Goal: Task Accomplishment & Management: Manage account settings

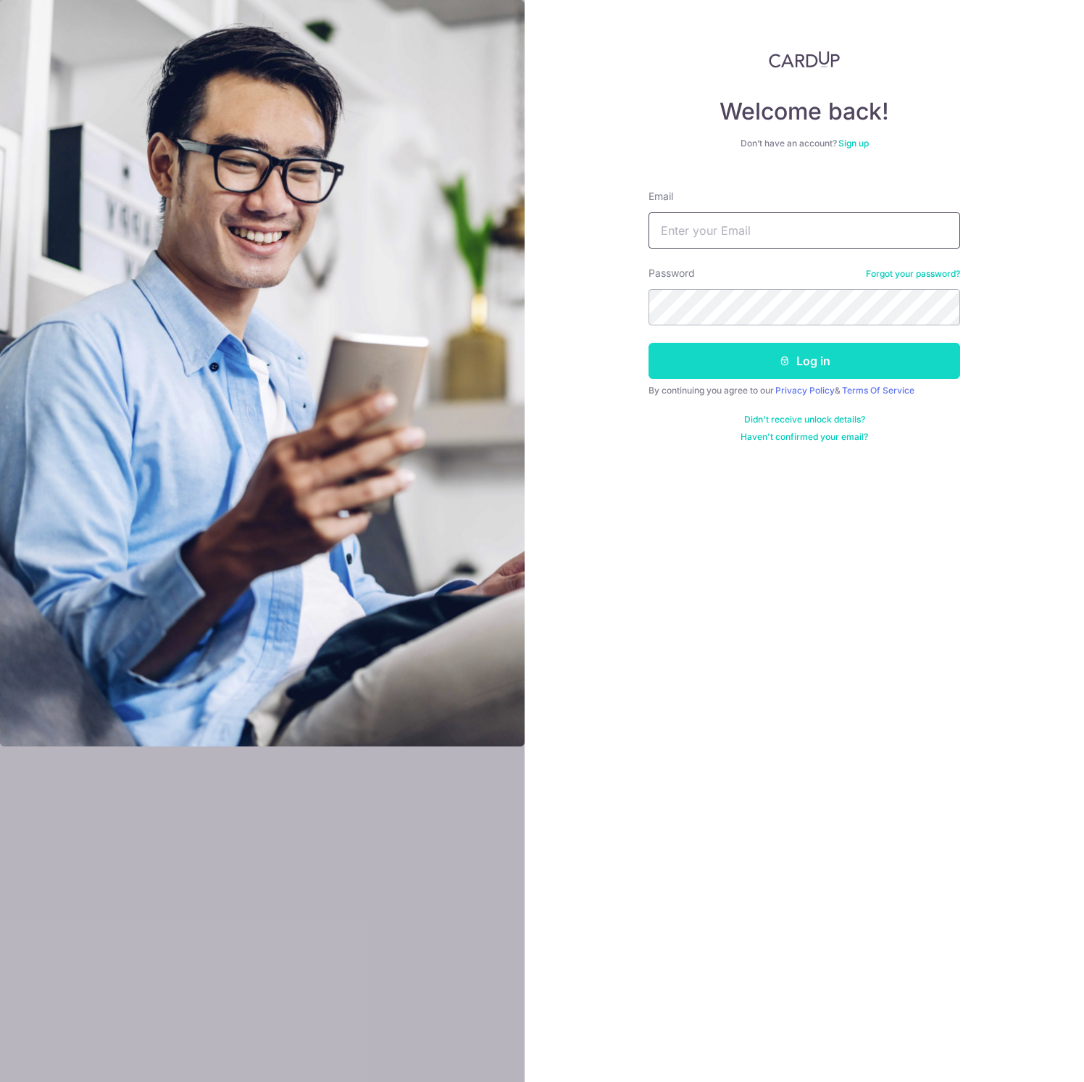
type input "adrianteo@gmail.com"
click at [762, 362] on button "Log in" at bounding box center [804, 361] width 312 height 36
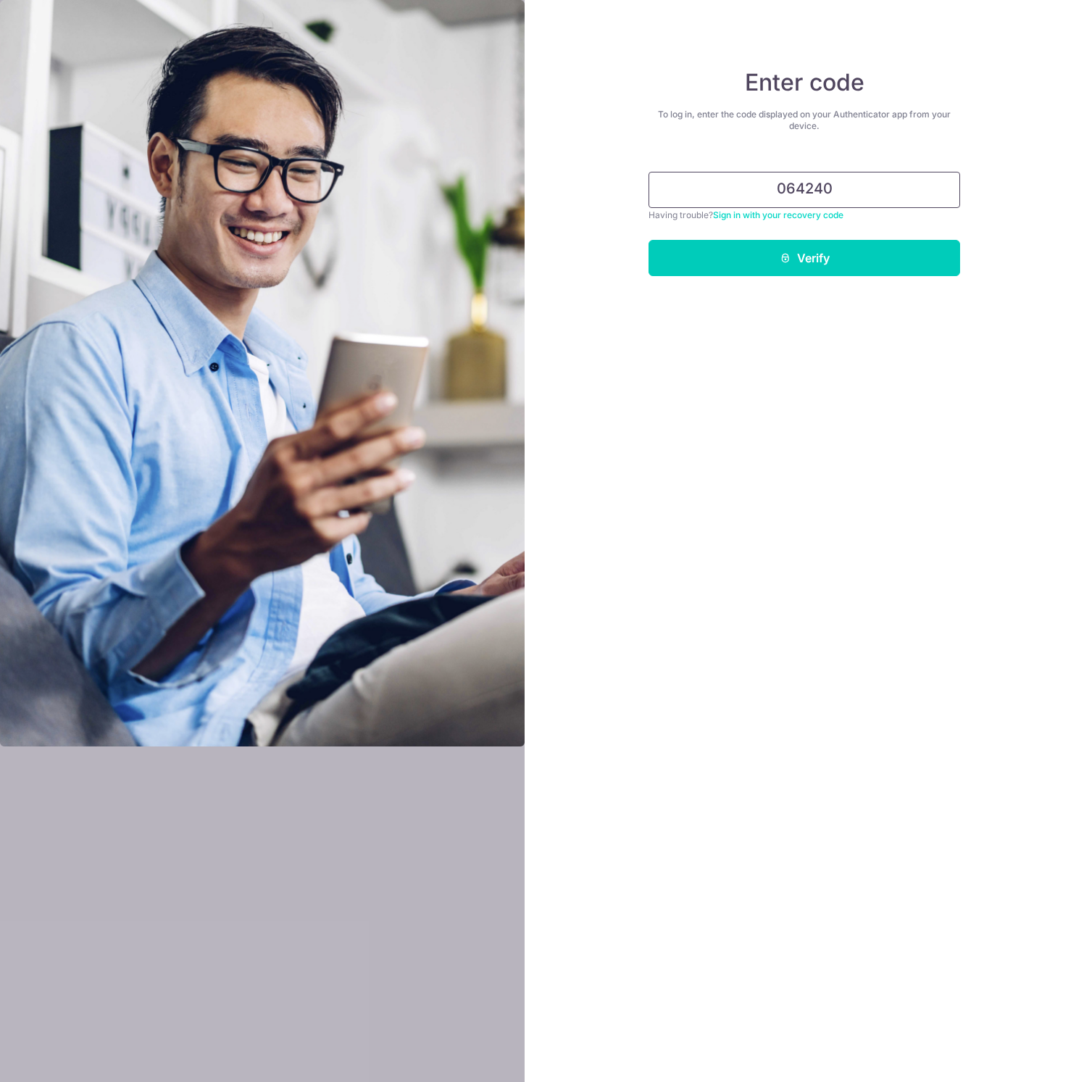
type input "064240"
click at [648, 240] on button "Verify" at bounding box center [804, 258] width 312 height 36
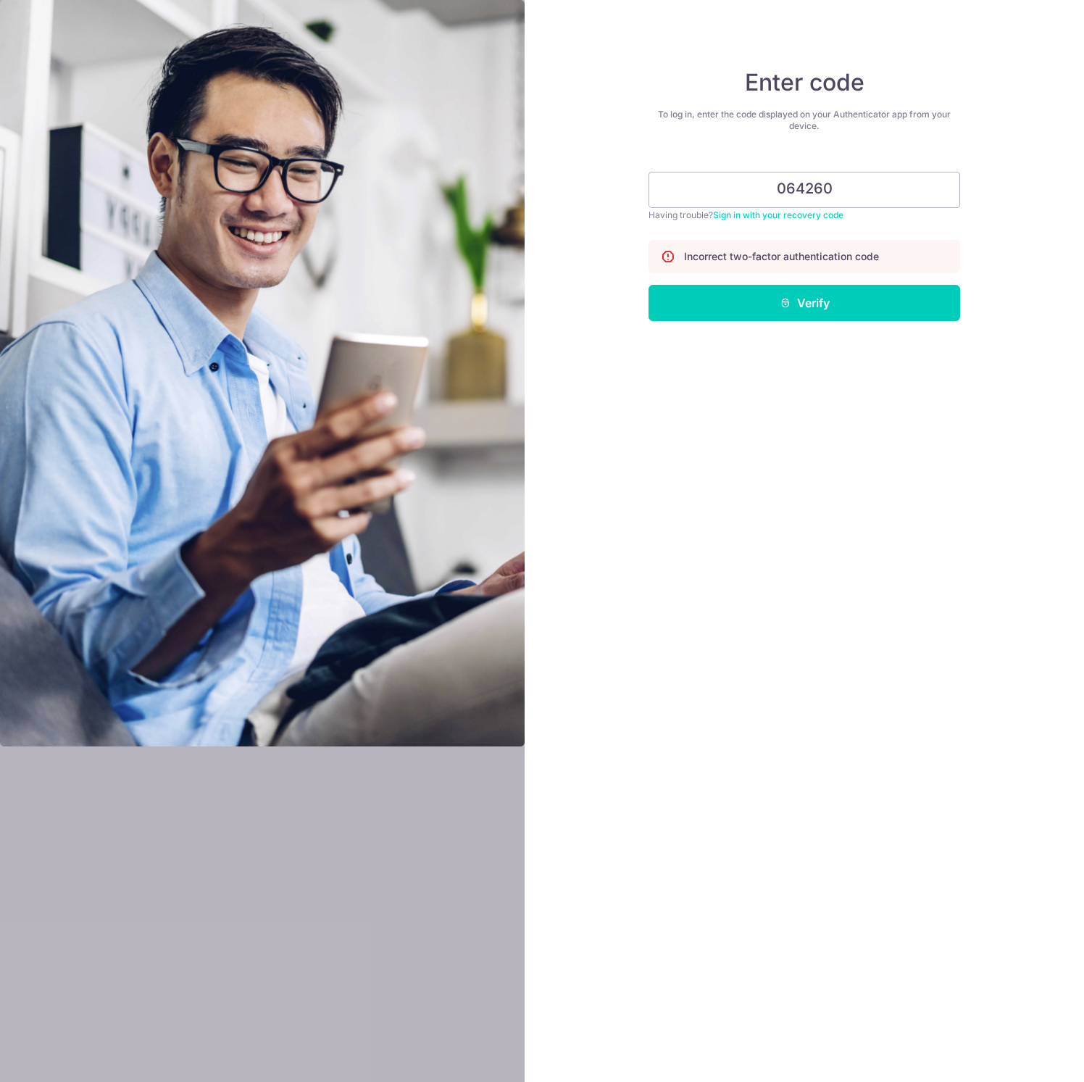
type input "064260"
click at [648, 285] on button "Verify" at bounding box center [804, 303] width 312 height 36
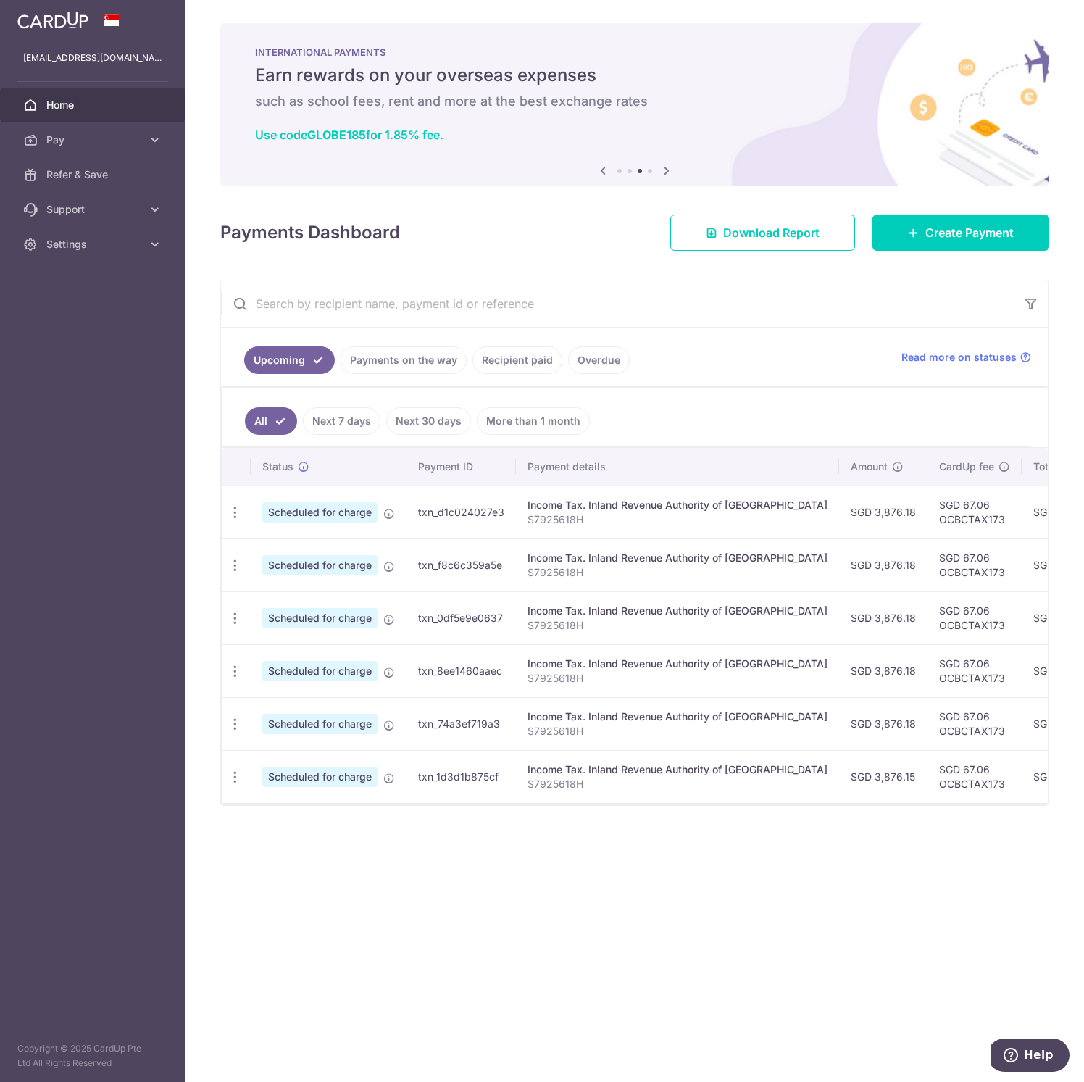
click at [538, 423] on link "More than 1 month" at bounding box center [533, 421] width 113 height 28
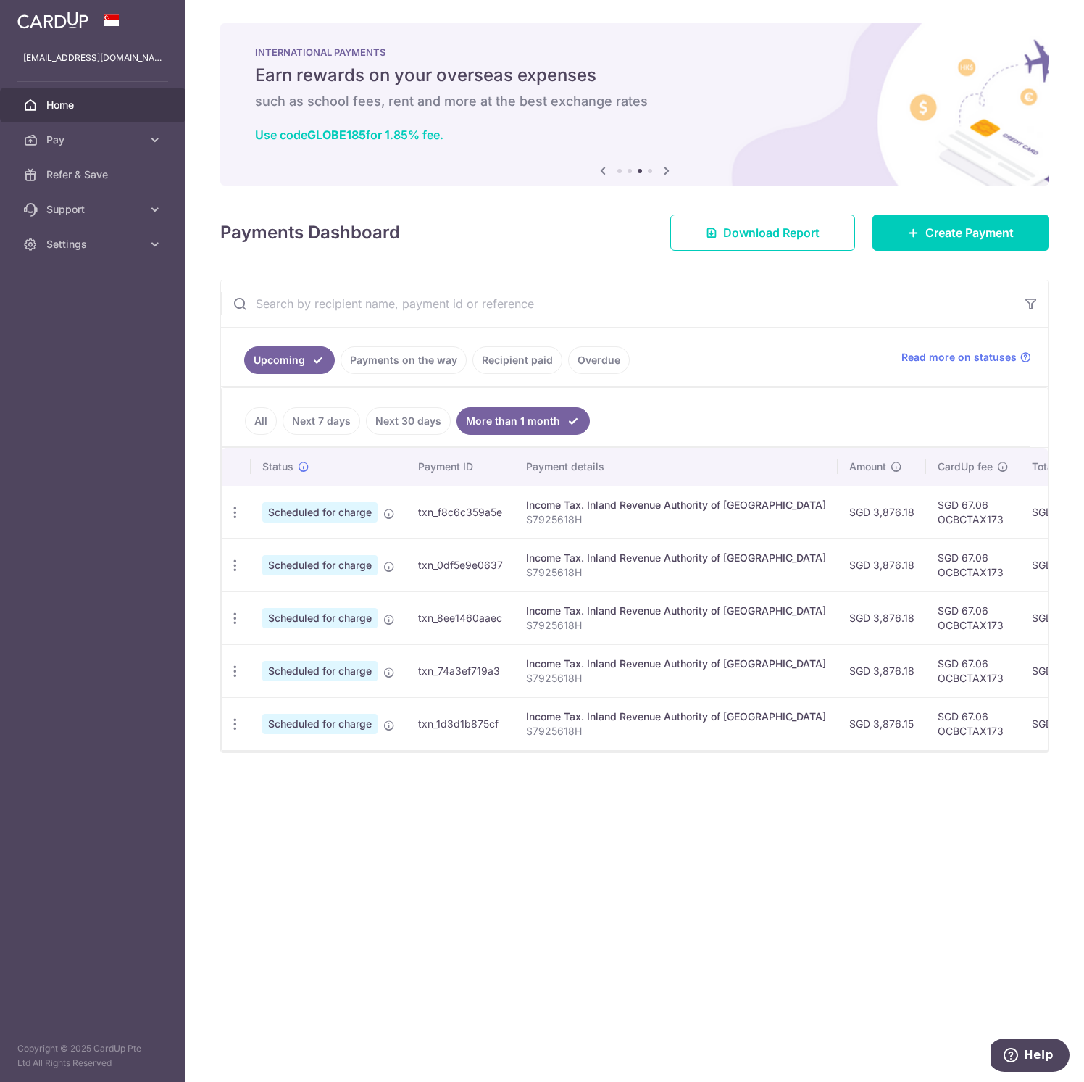
click at [253, 418] on link "All" at bounding box center [261, 421] width 32 height 28
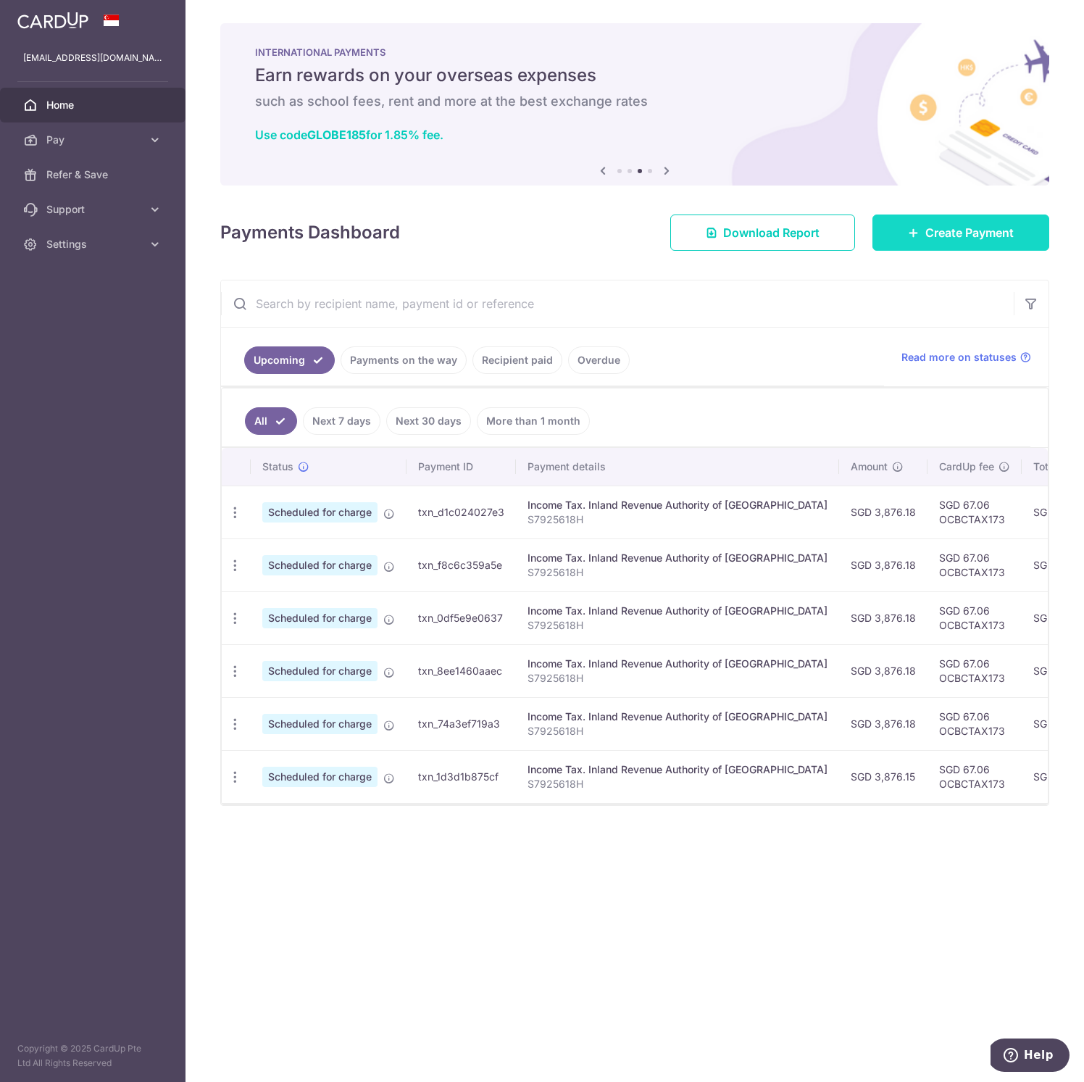
click at [969, 217] on link "Create Payment" at bounding box center [960, 232] width 177 height 36
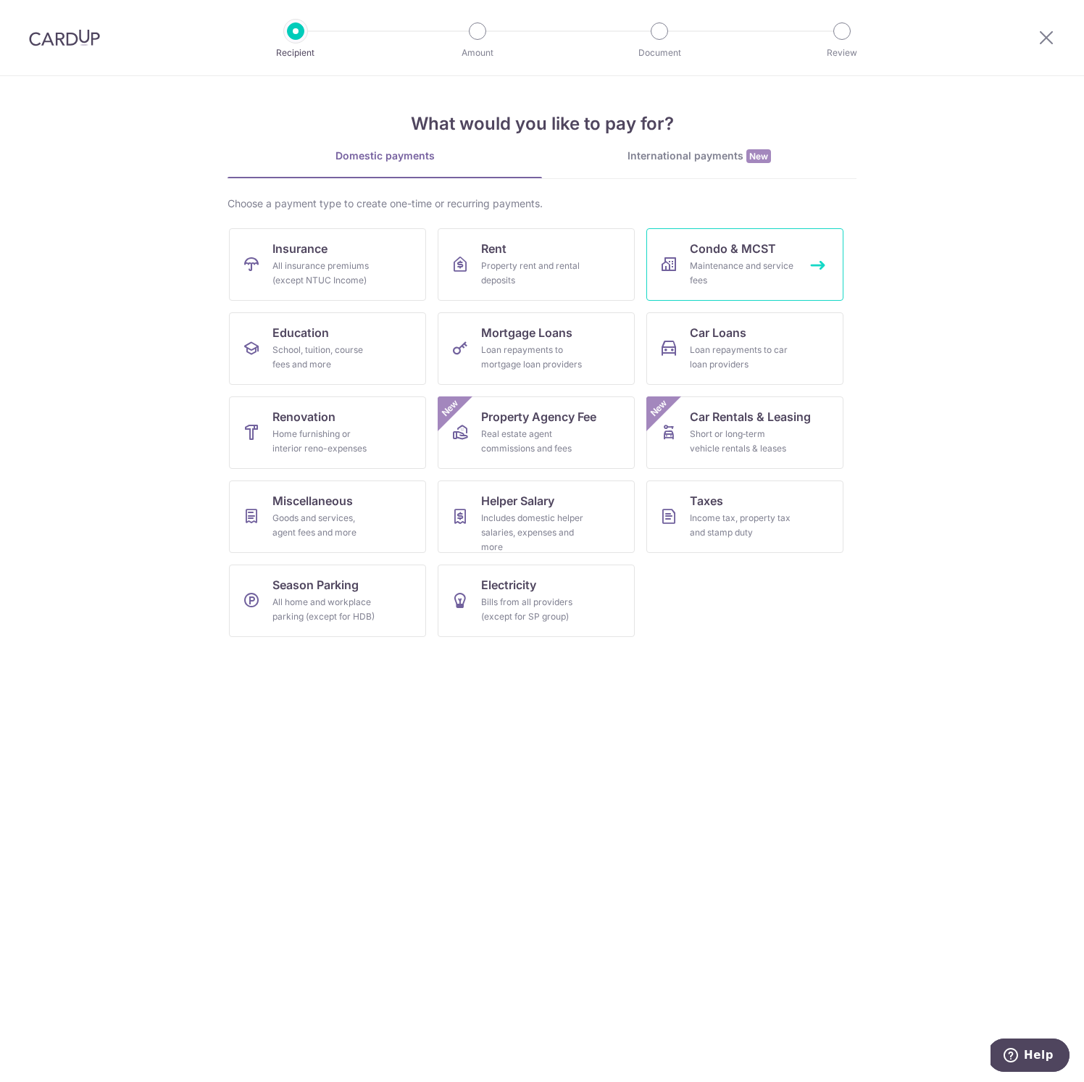
click at [751, 276] on div "Maintenance and service fees" at bounding box center [742, 273] width 104 height 29
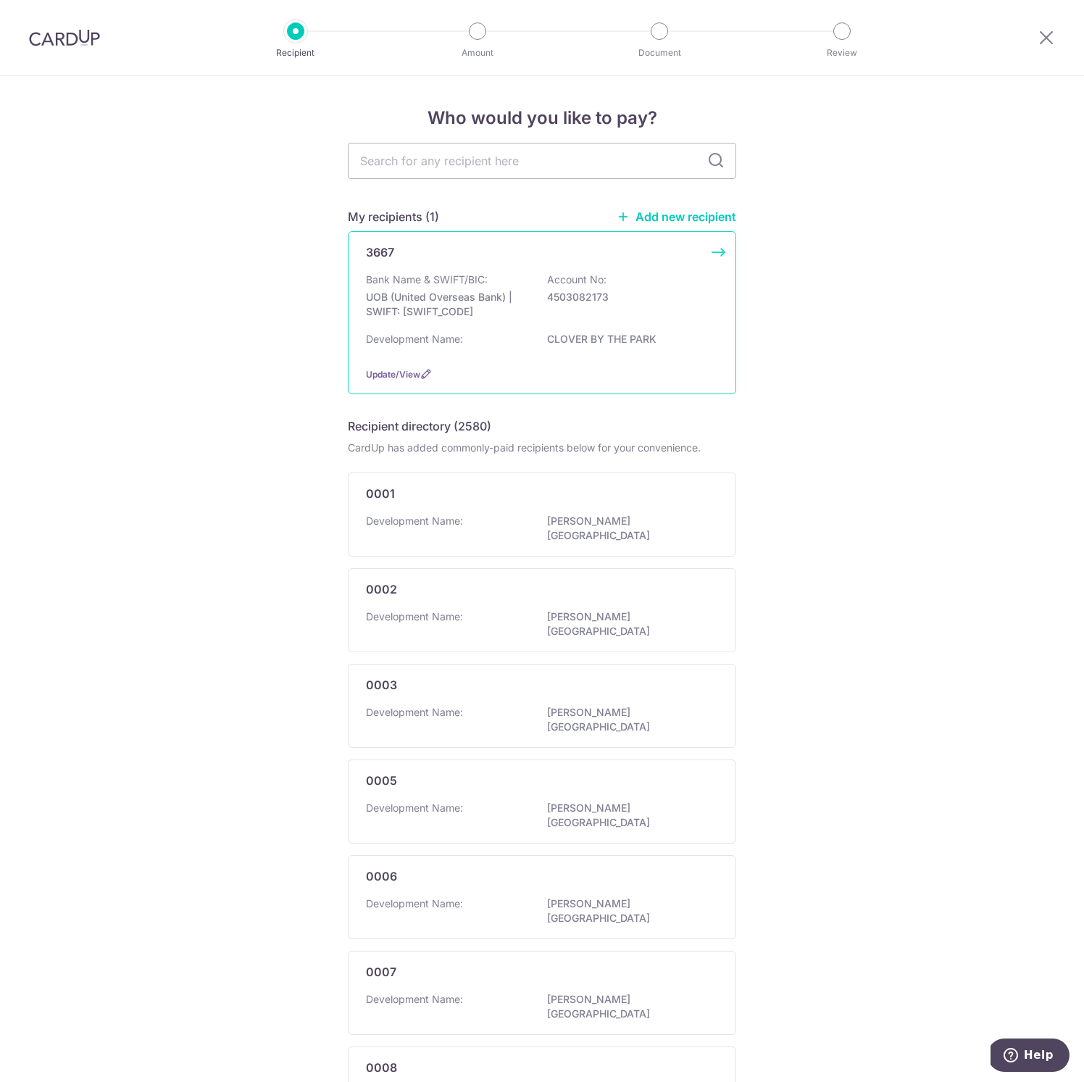
click at [685, 315] on div "Bank Name & SWIFT/BIC: UOB (United Overseas Bank) | SWIFT: [SWIFT_CODE] Account…" at bounding box center [542, 299] width 352 height 54
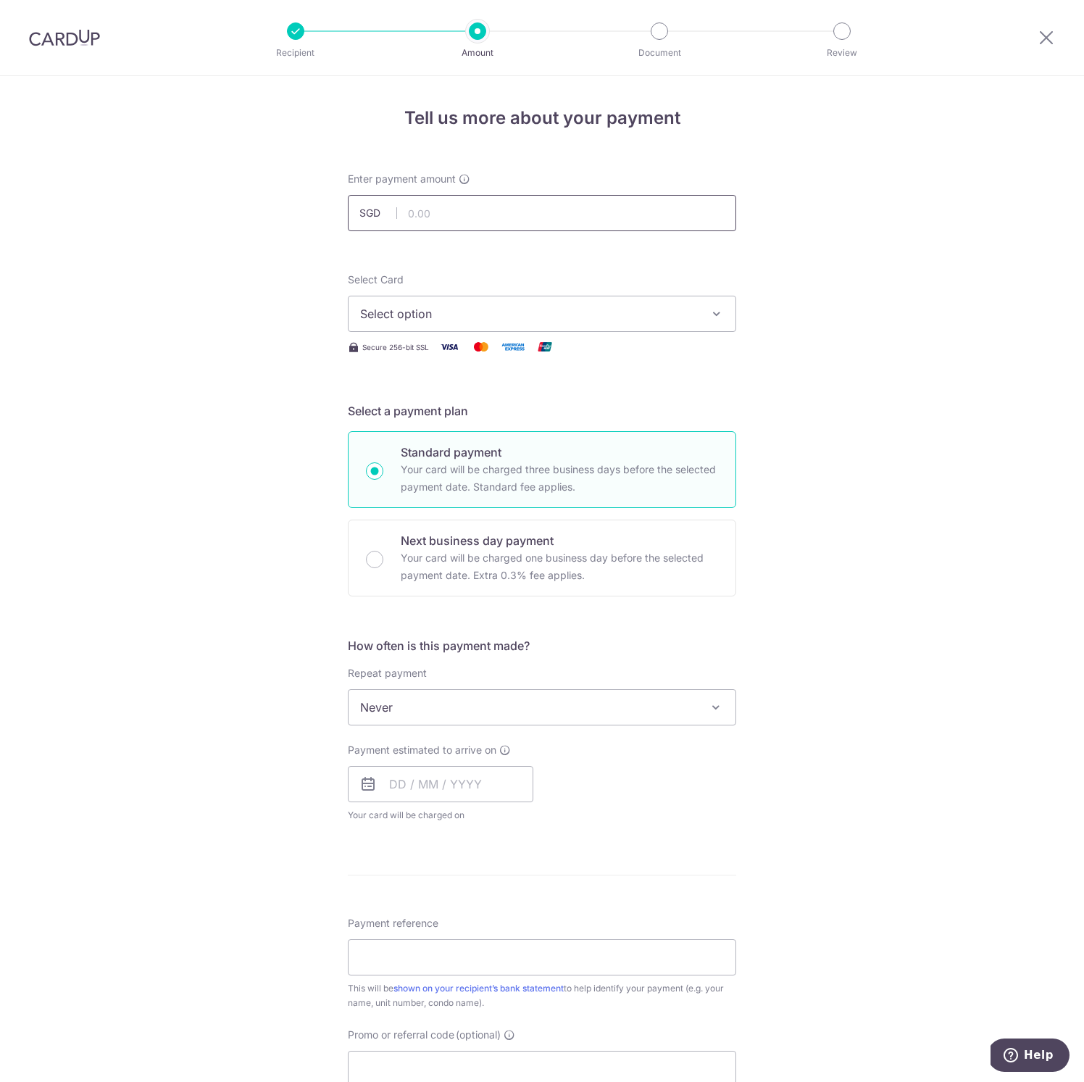
click at [519, 204] on input "text" at bounding box center [542, 213] width 388 height 36
type input "1,030.05"
click at [489, 312] on span "Select option" at bounding box center [529, 313] width 338 height 17
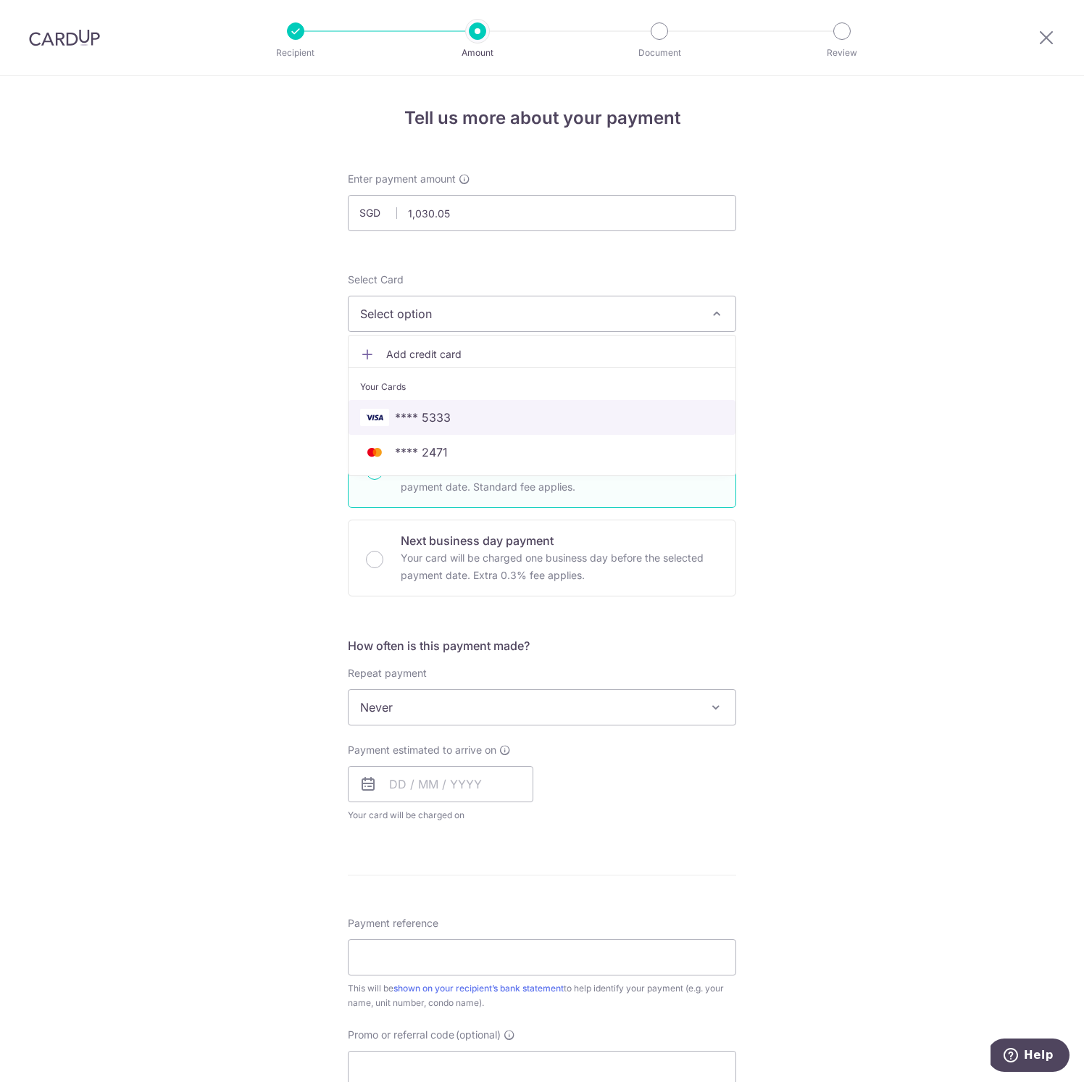
click at [459, 424] on span "**** 5333" at bounding box center [542, 417] width 364 height 17
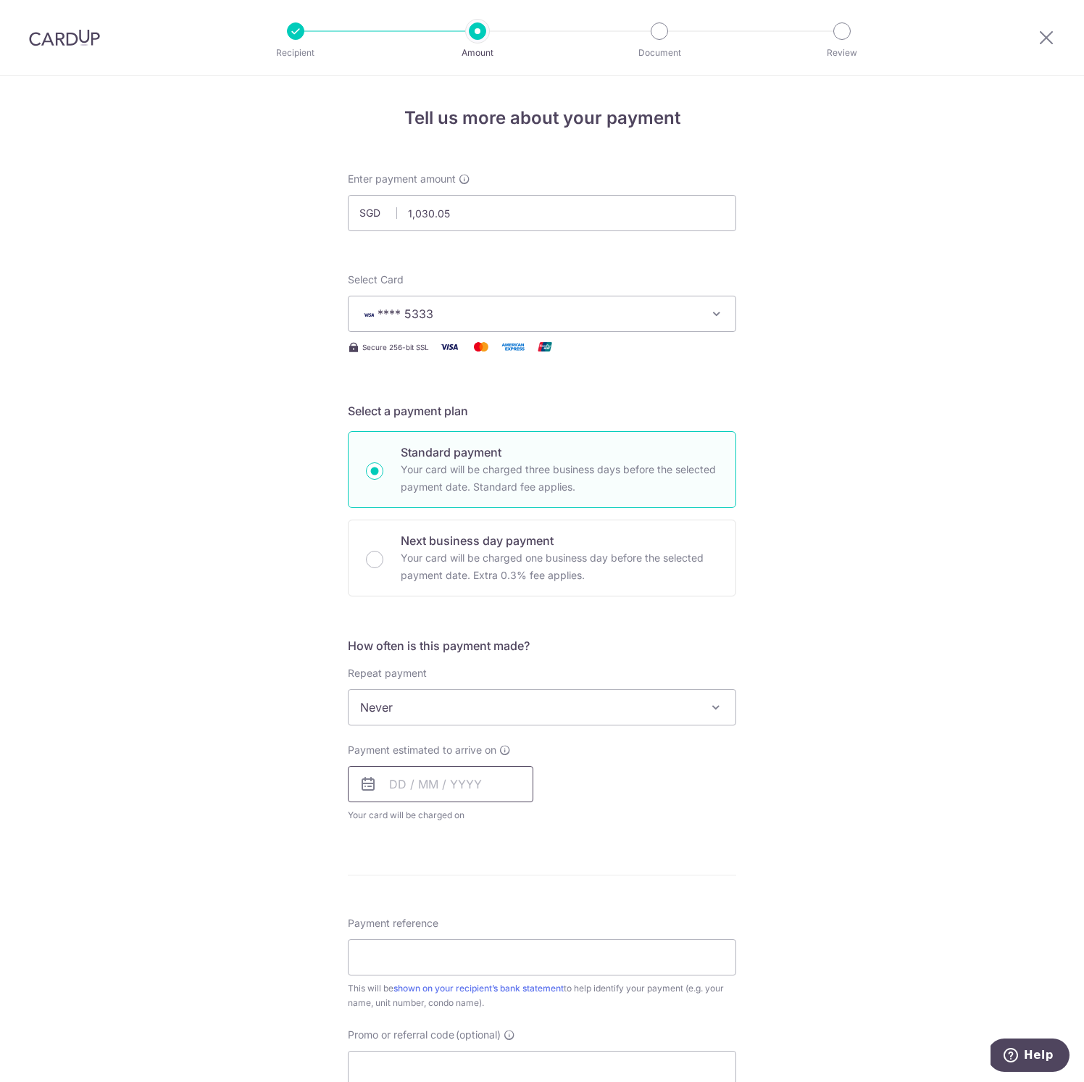
click at [462, 779] on input "text" at bounding box center [440, 784] width 185 height 36
click at [406, 1001] on link "27" at bounding box center [406, 1002] width 23 height 23
type input "[DATE]"
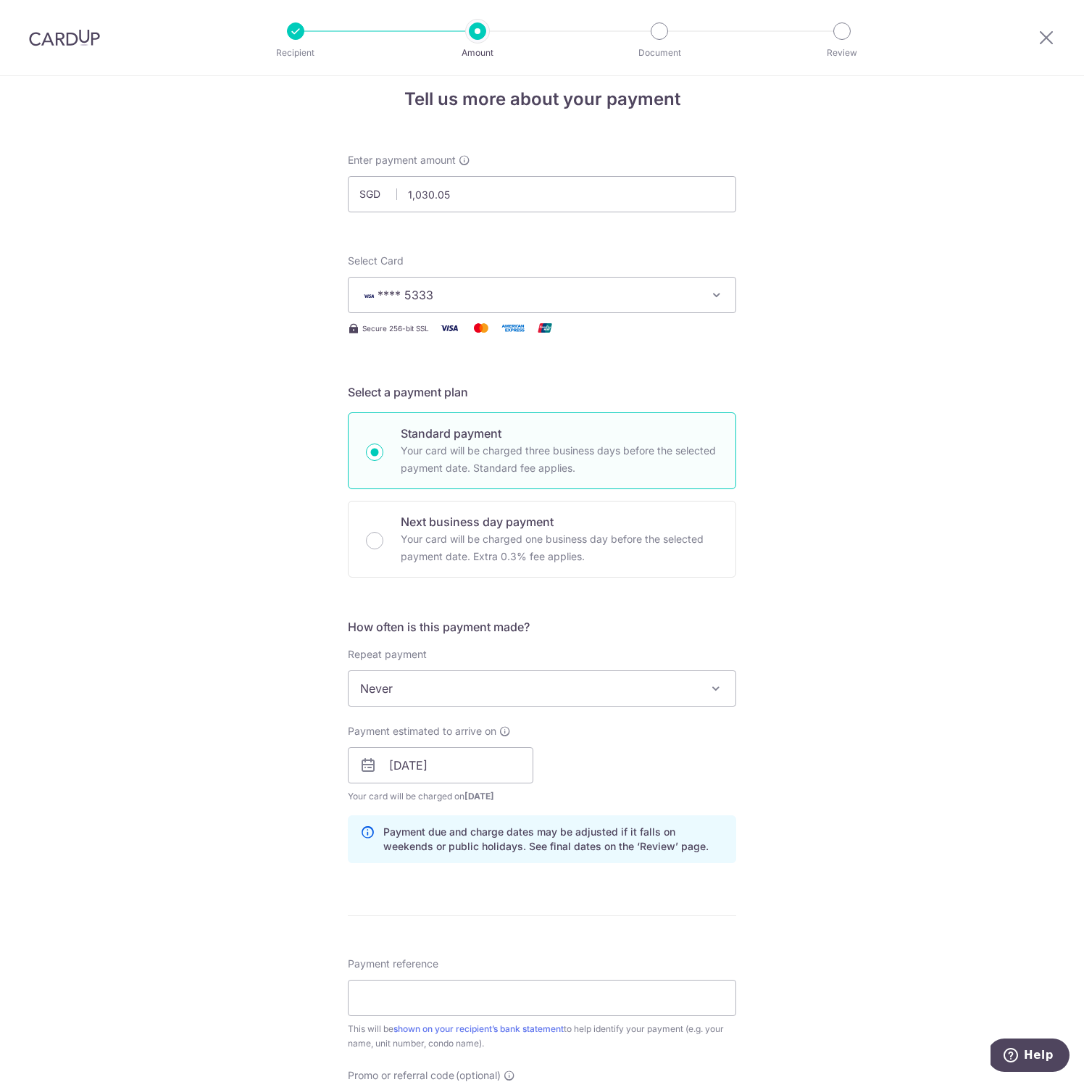
scroll to position [28, 0]
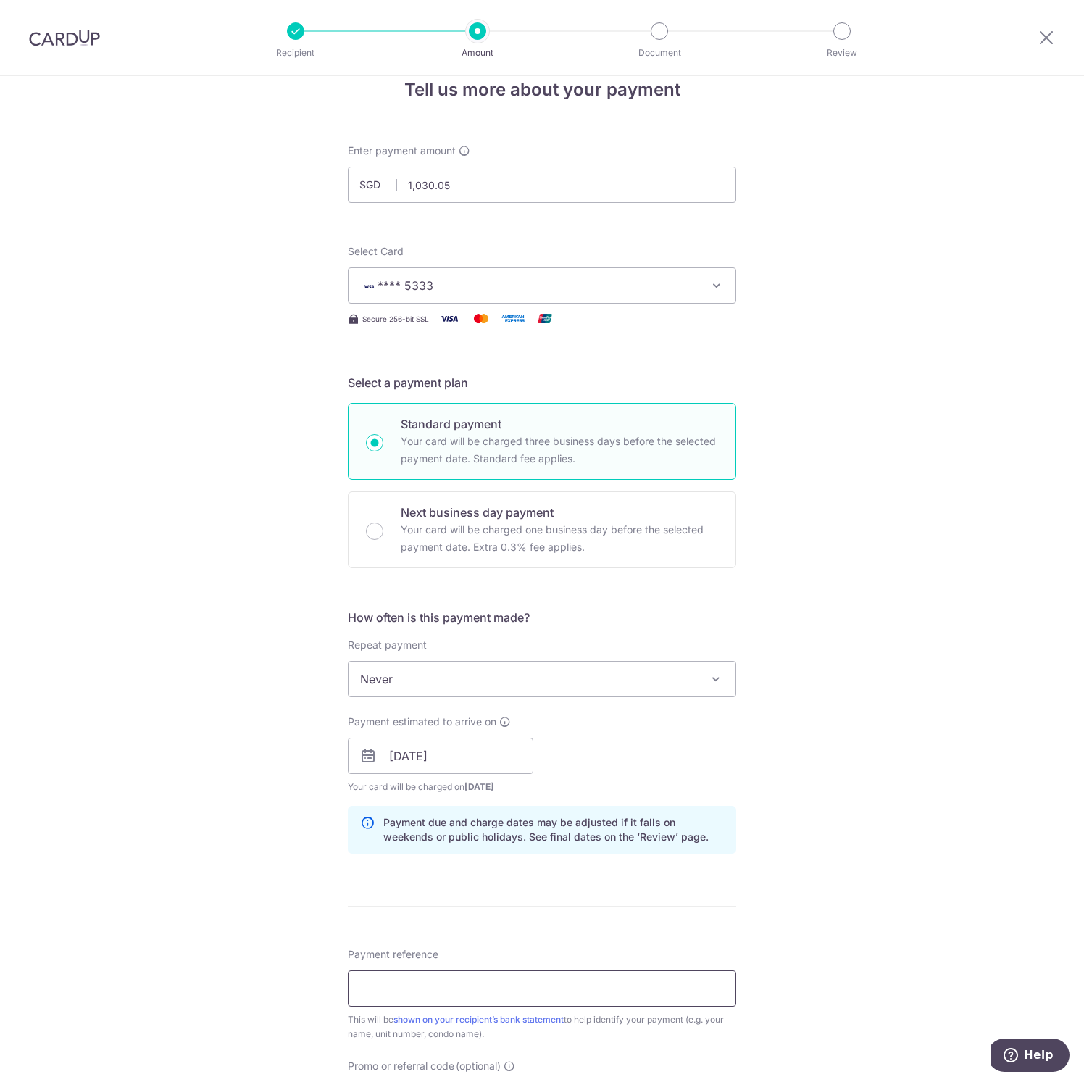
click at [477, 990] on input "Payment reference" at bounding box center [542, 988] width 388 height 36
type input "[PHONE_NUMBER]"
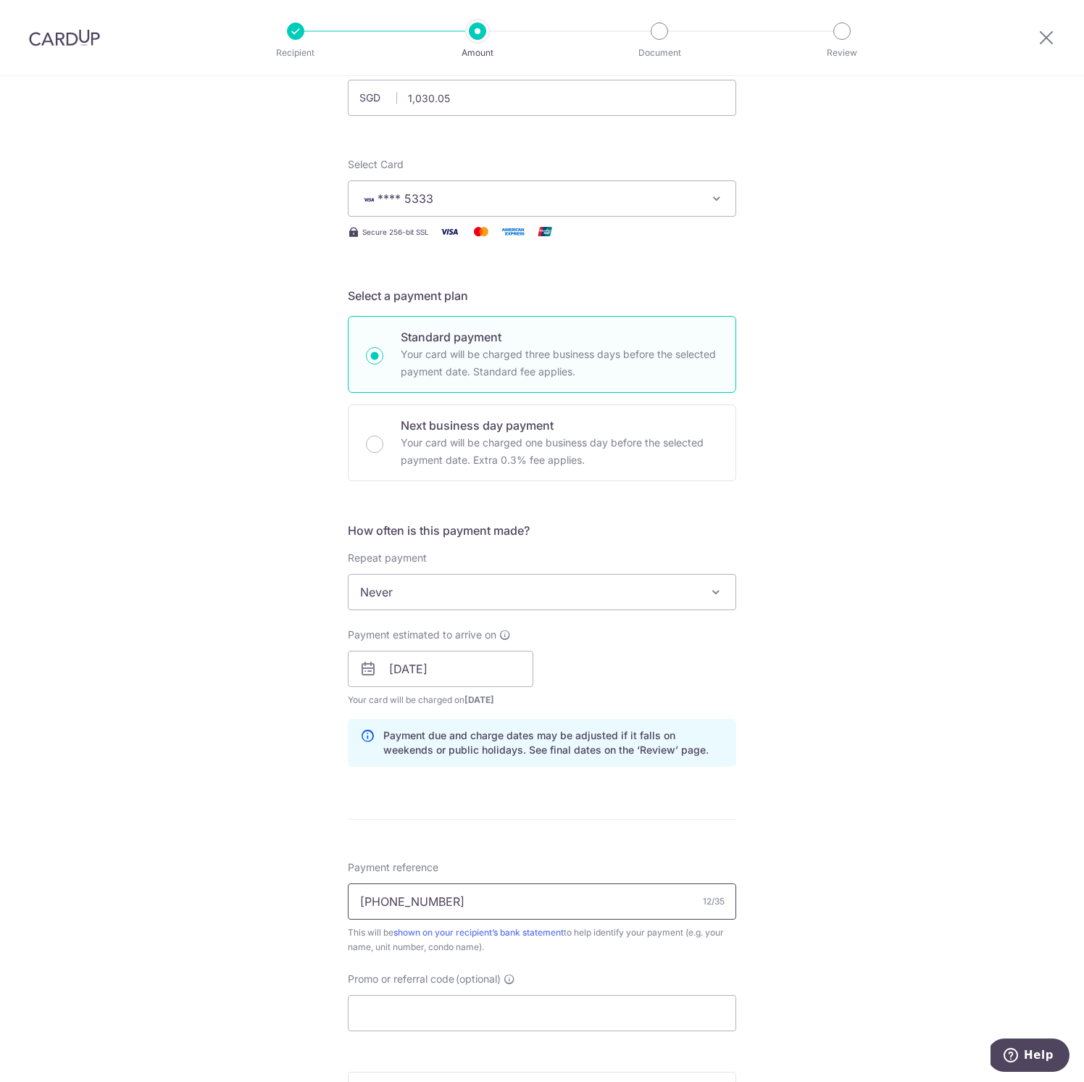
scroll to position [172, 0]
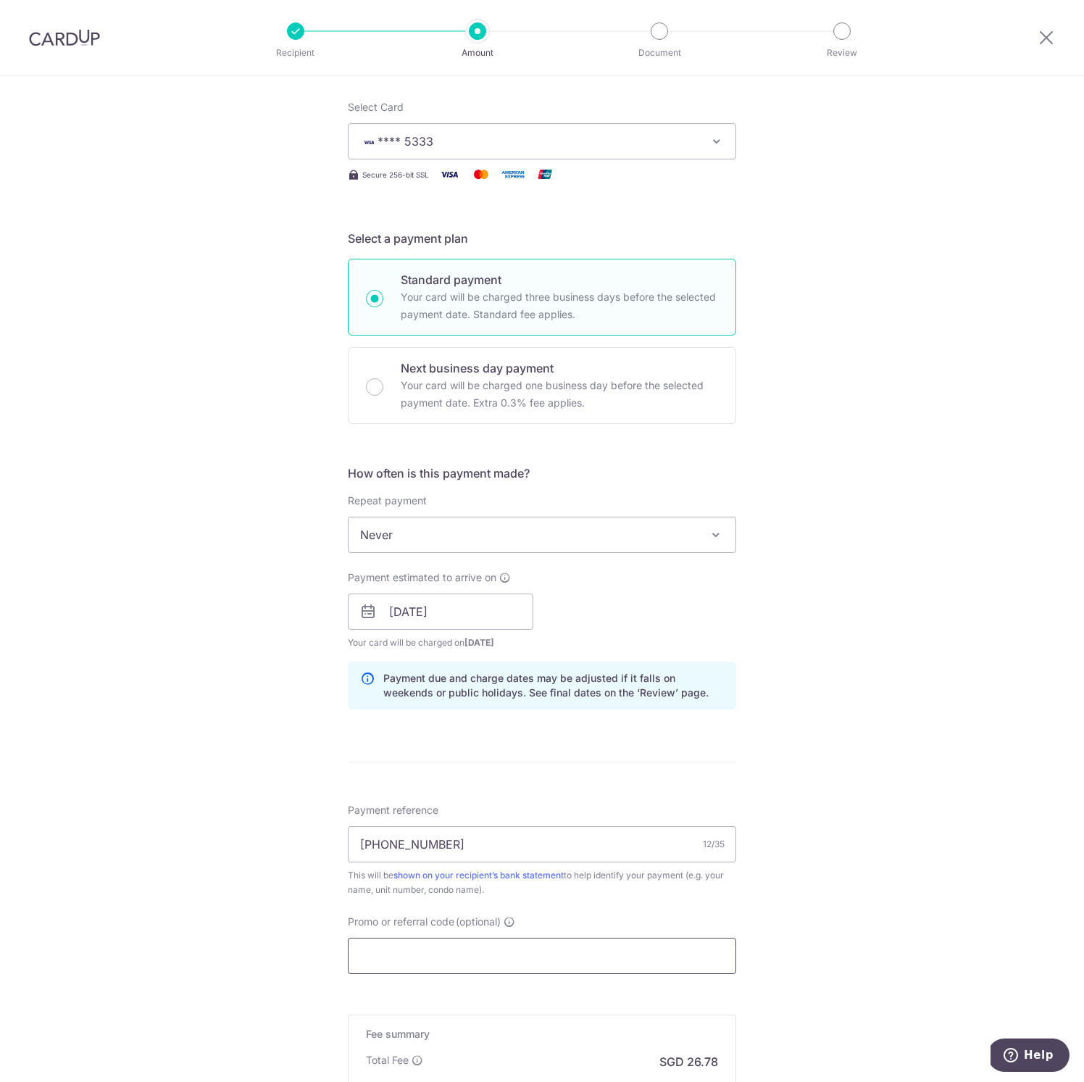
click at [459, 950] on input "Promo or referral code (optional)" at bounding box center [542, 956] width 388 height 36
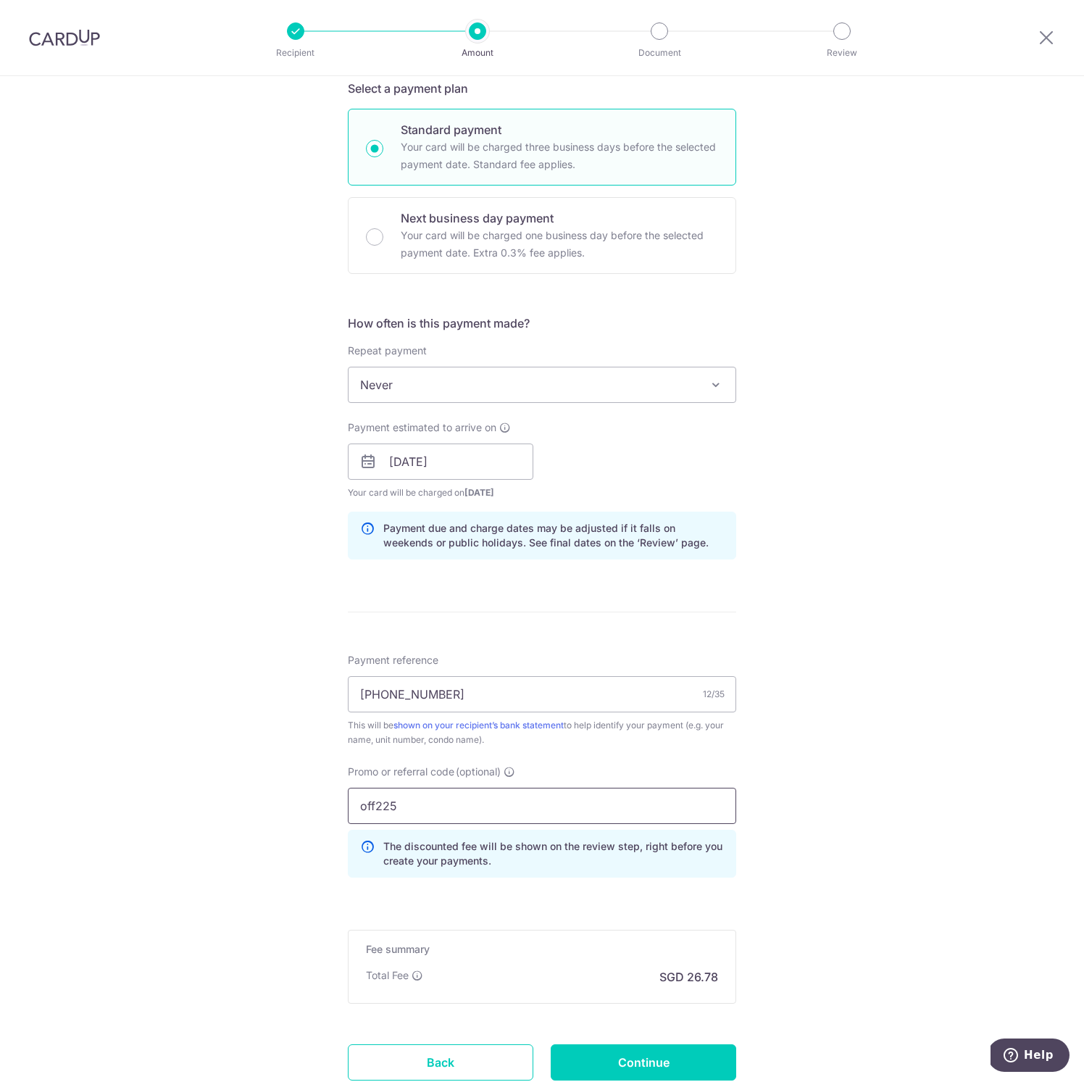
scroll to position [341, 0]
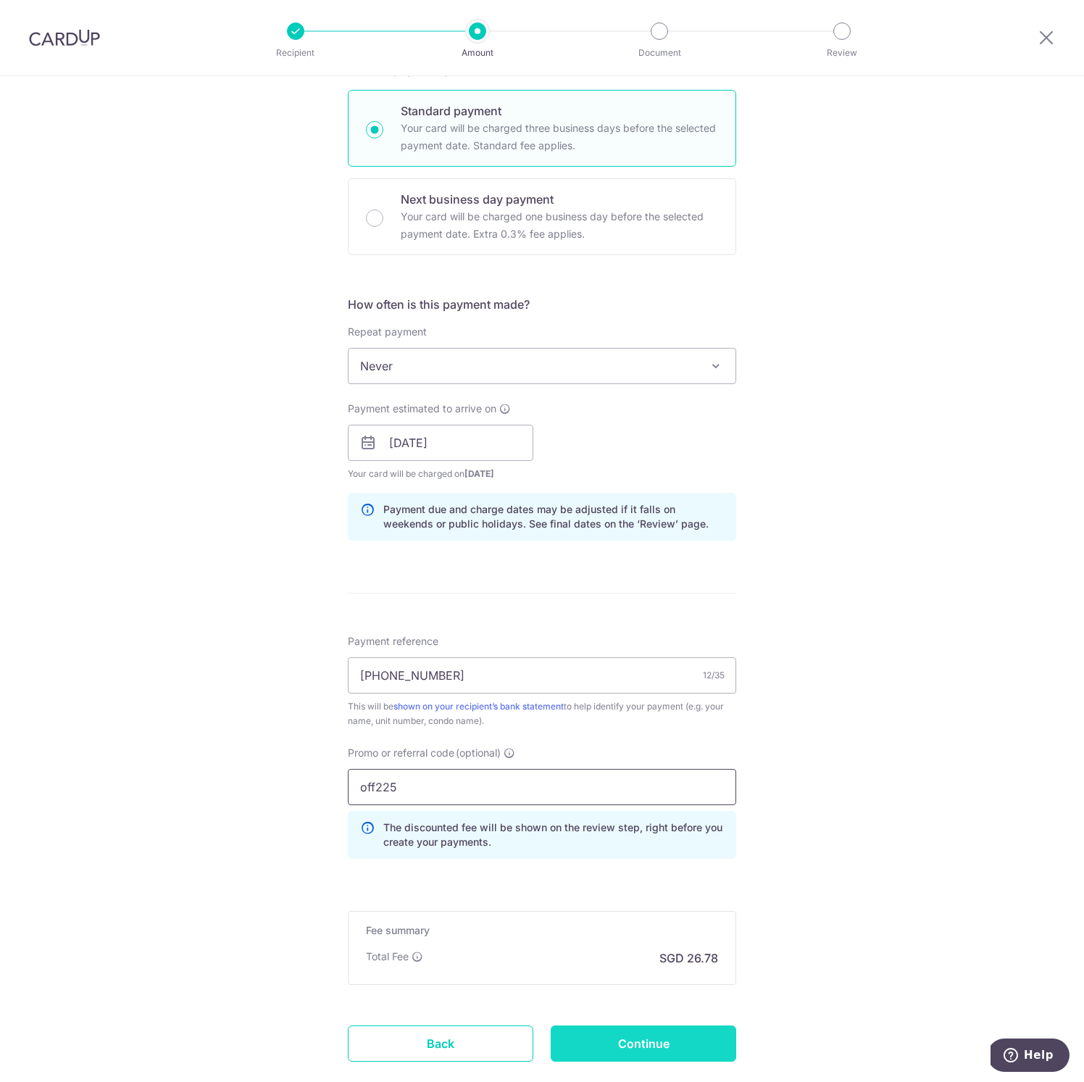
type input "off225"
click at [676, 1036] on input "Continue" at bounding box center [643, 1043] width 185 height 36
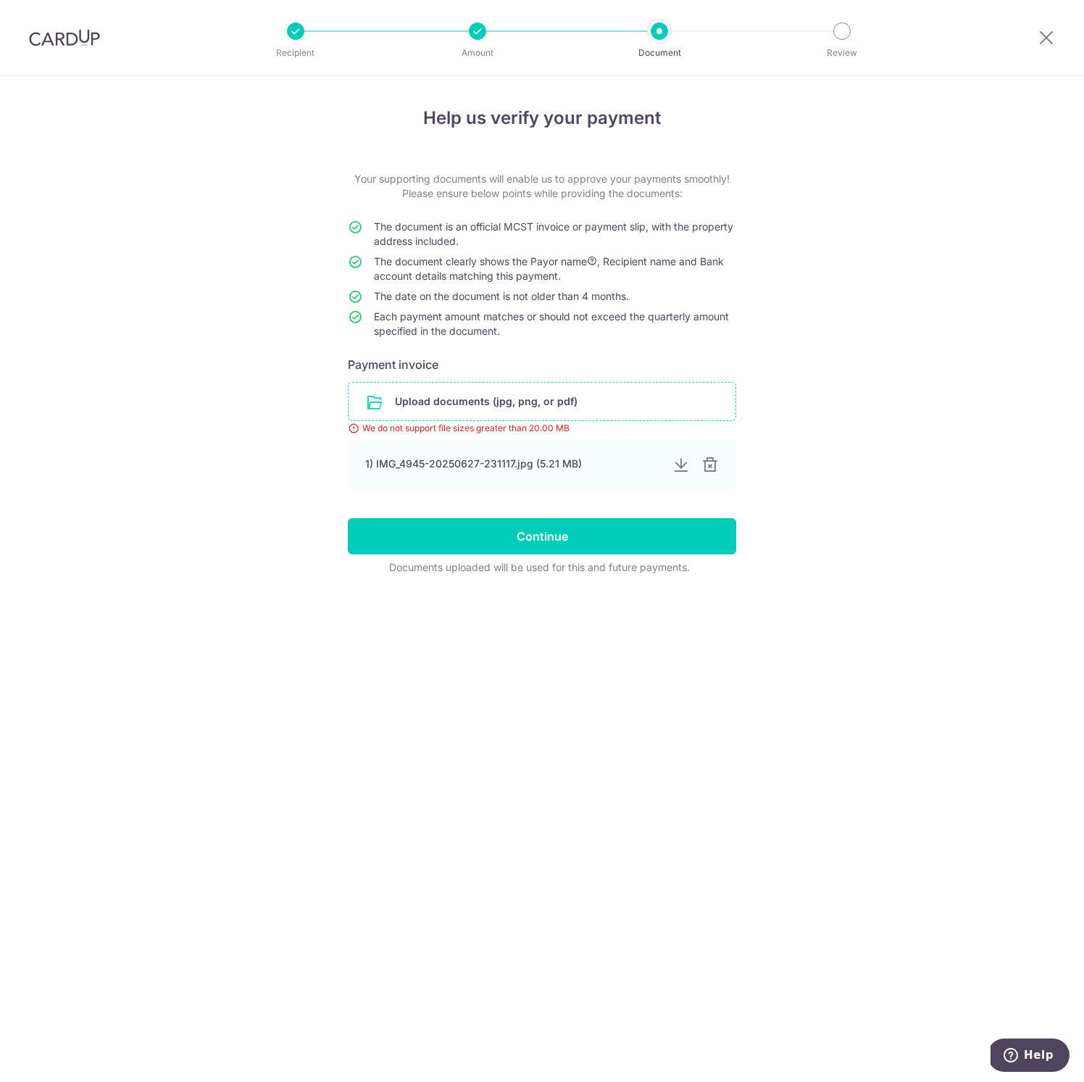
click at [627, 402] on input "file" at bounding box center [542, 402] width 387 height 38
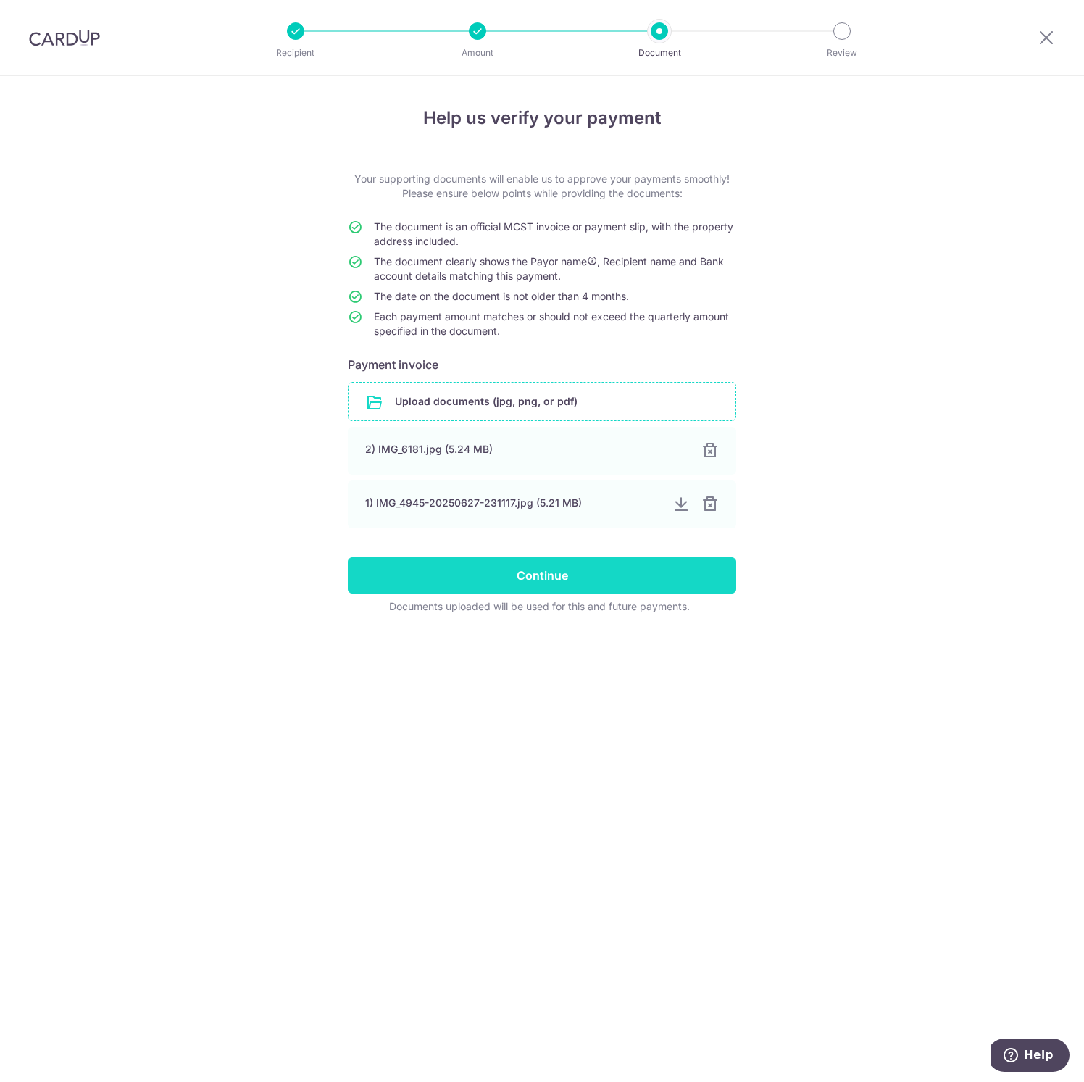
click at [685, 587] on input "Continue" at bounding box center [542, 575] width 388 height 36
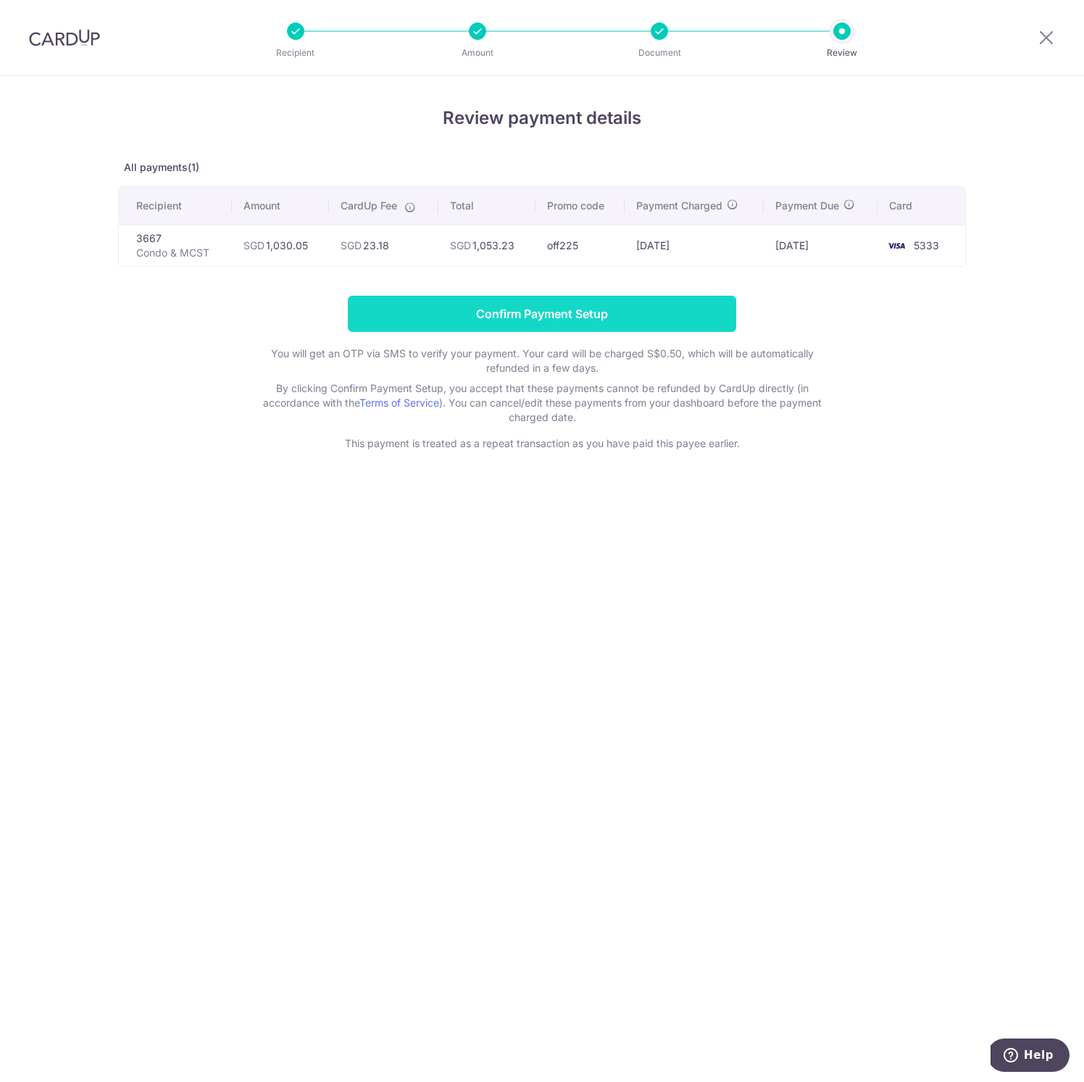
click at [602, 307] on input "Confirm Payment Setup" at bounding box center [542, 314] width 388 height 36
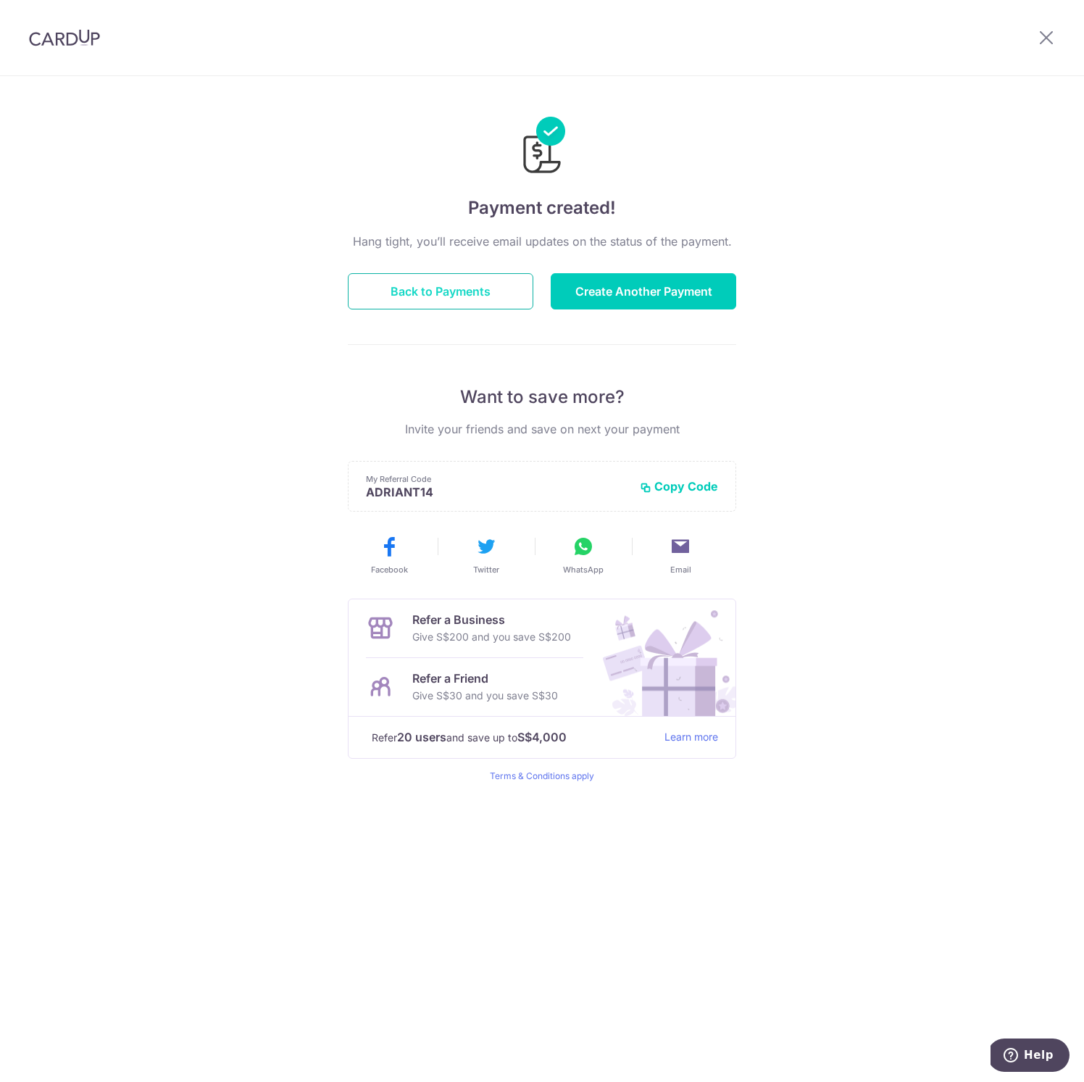
click at [505, 285] on button "Back to Payments" at bounding box center [440, 291] width 185 height 36
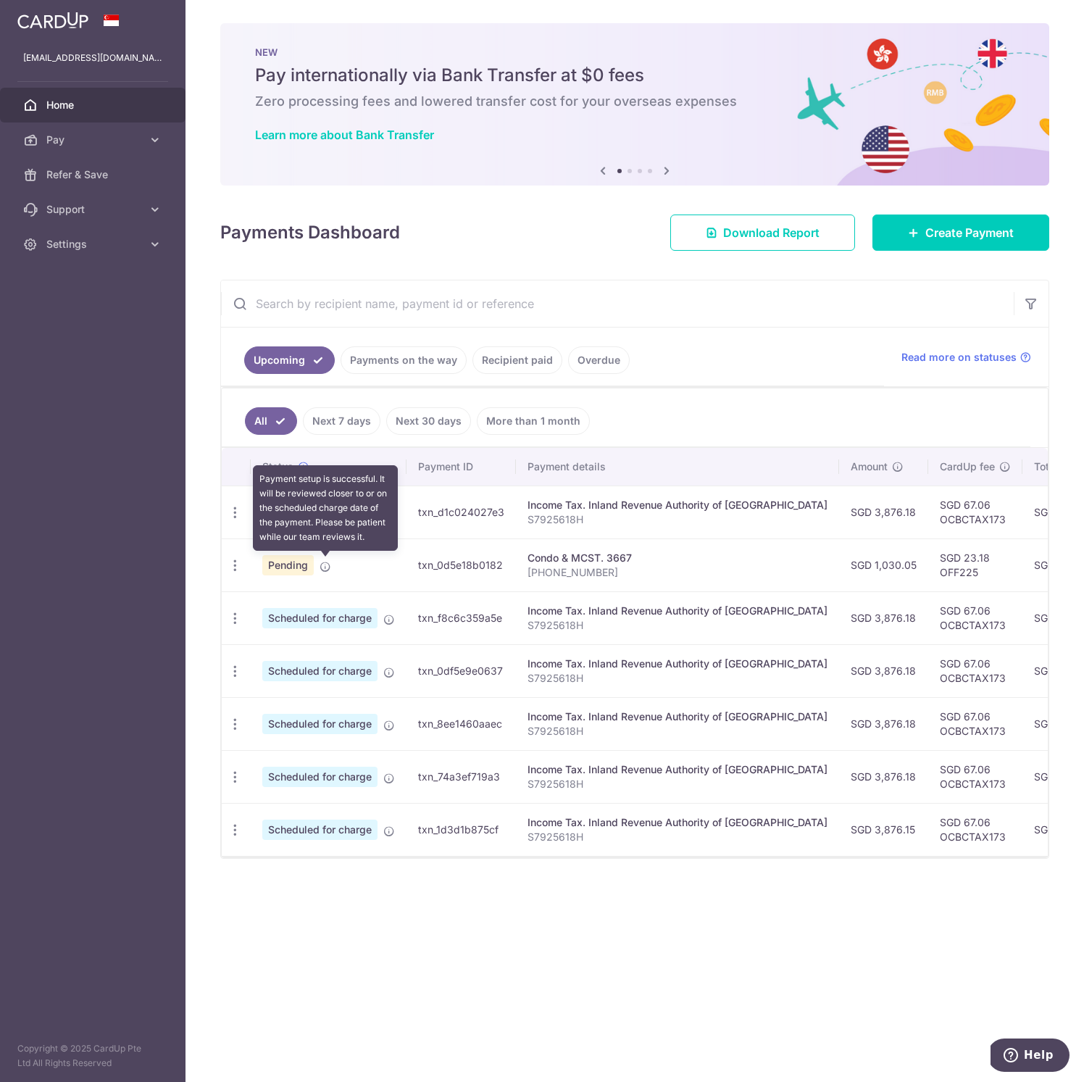
click at [326, 566] on icon at bounding box center [326, 567] width 12 height 12
click at [301, 566] on span "Pending" at bounding box center [287, 565] width 51 height 20
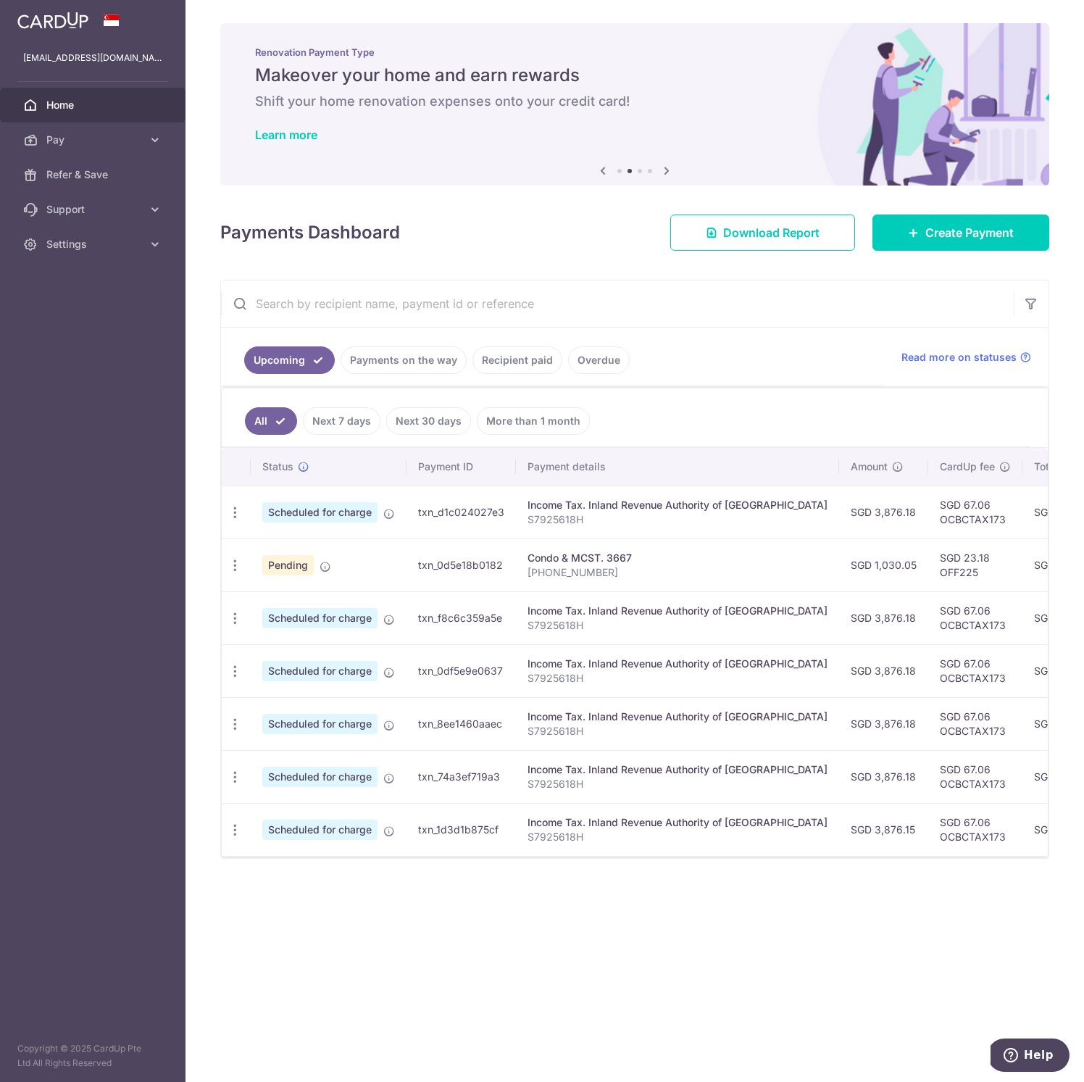
click at [404, 304] on input "text" at bounding box center [617, 303] width 793 height 46
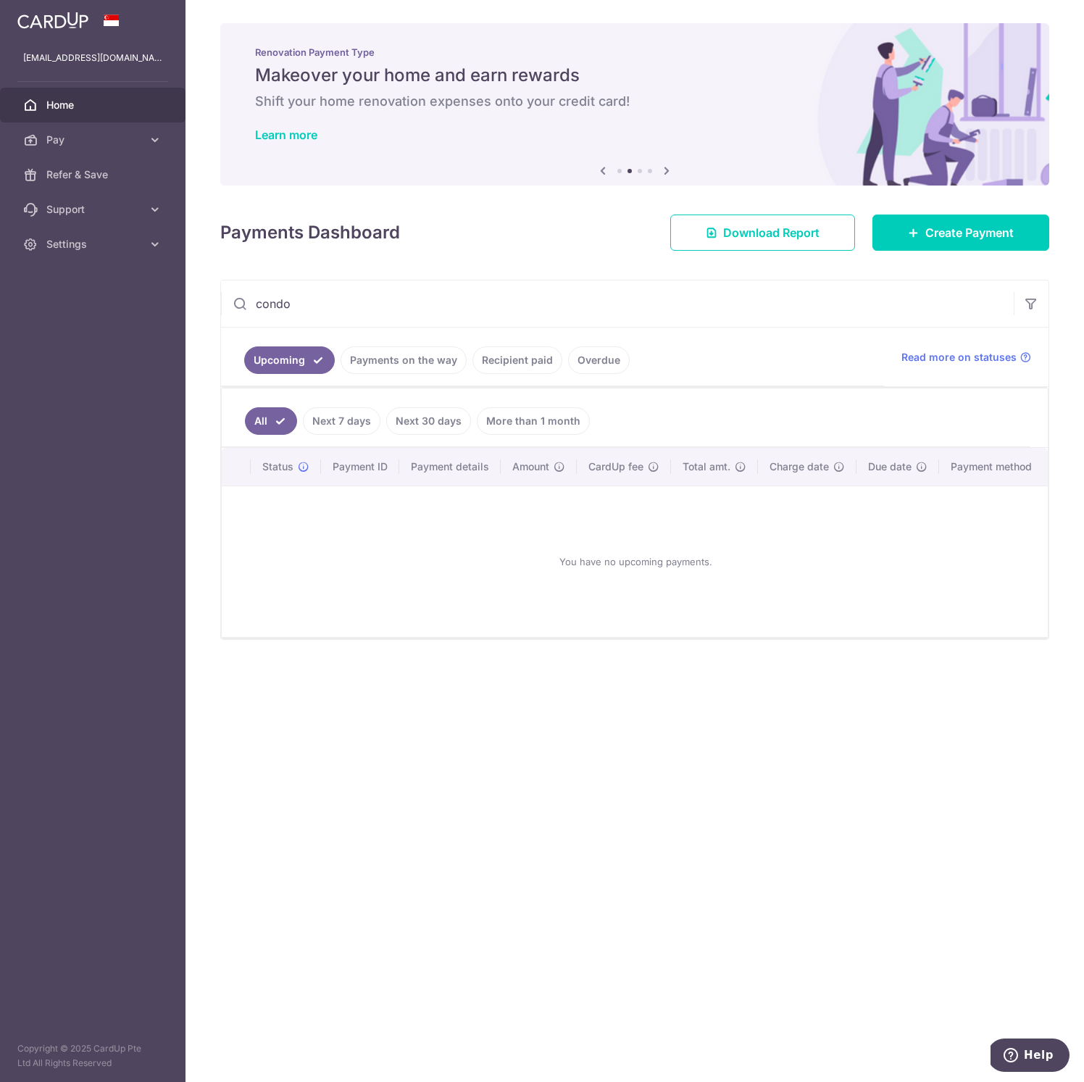
click at [536, 360] on link "Recipient paid" at bounding box center [517, 360] width 90 height 28
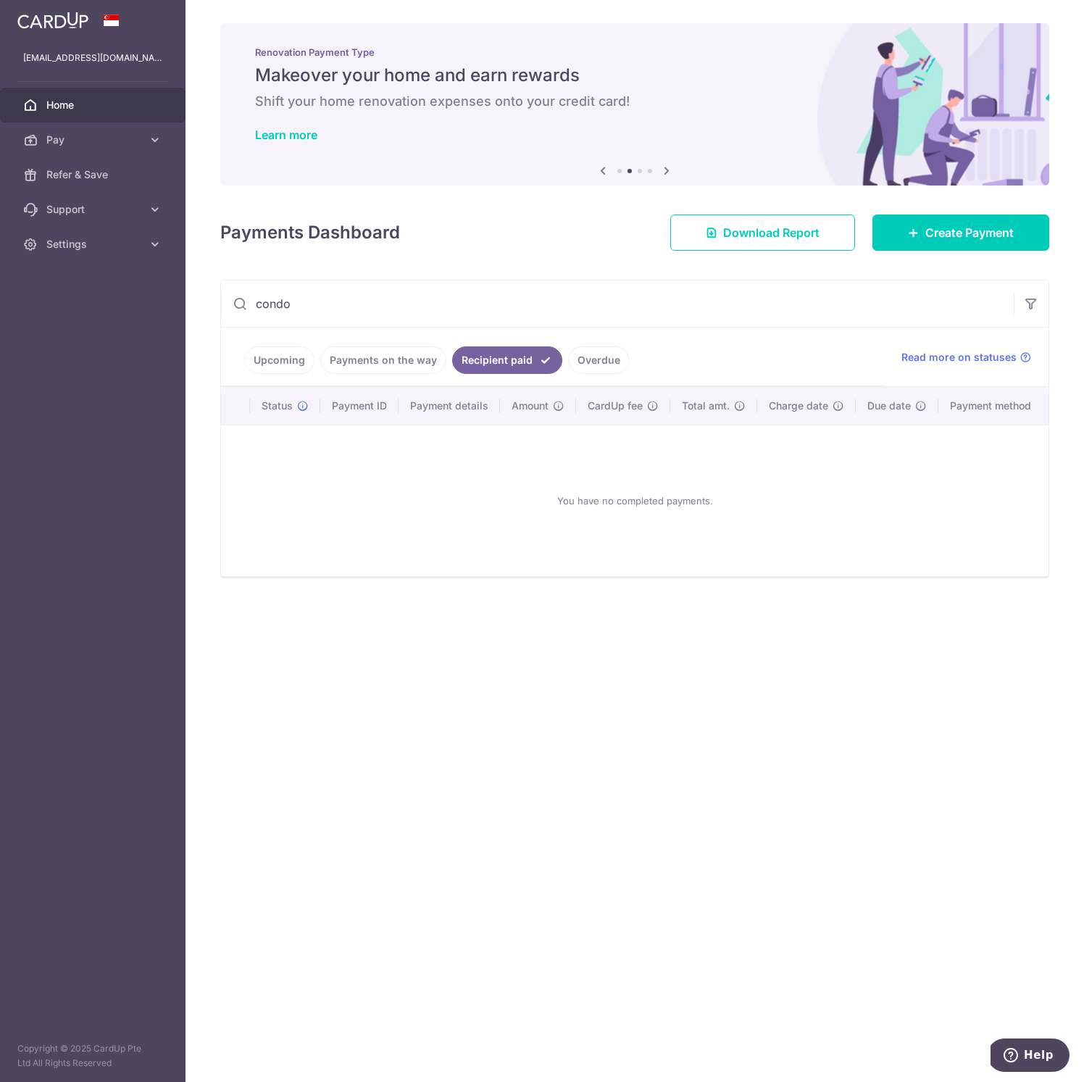
drag, startPoint x: 377, startPoint y: 309, endPoint x: 220, endPoint y: 301, distance: 157.4
click at [220, 301] on div "condo Upcoming Payments on the way Recipient paid Overdue Read more on statuses…" at bounding box center [634, 429] width 829 height 299
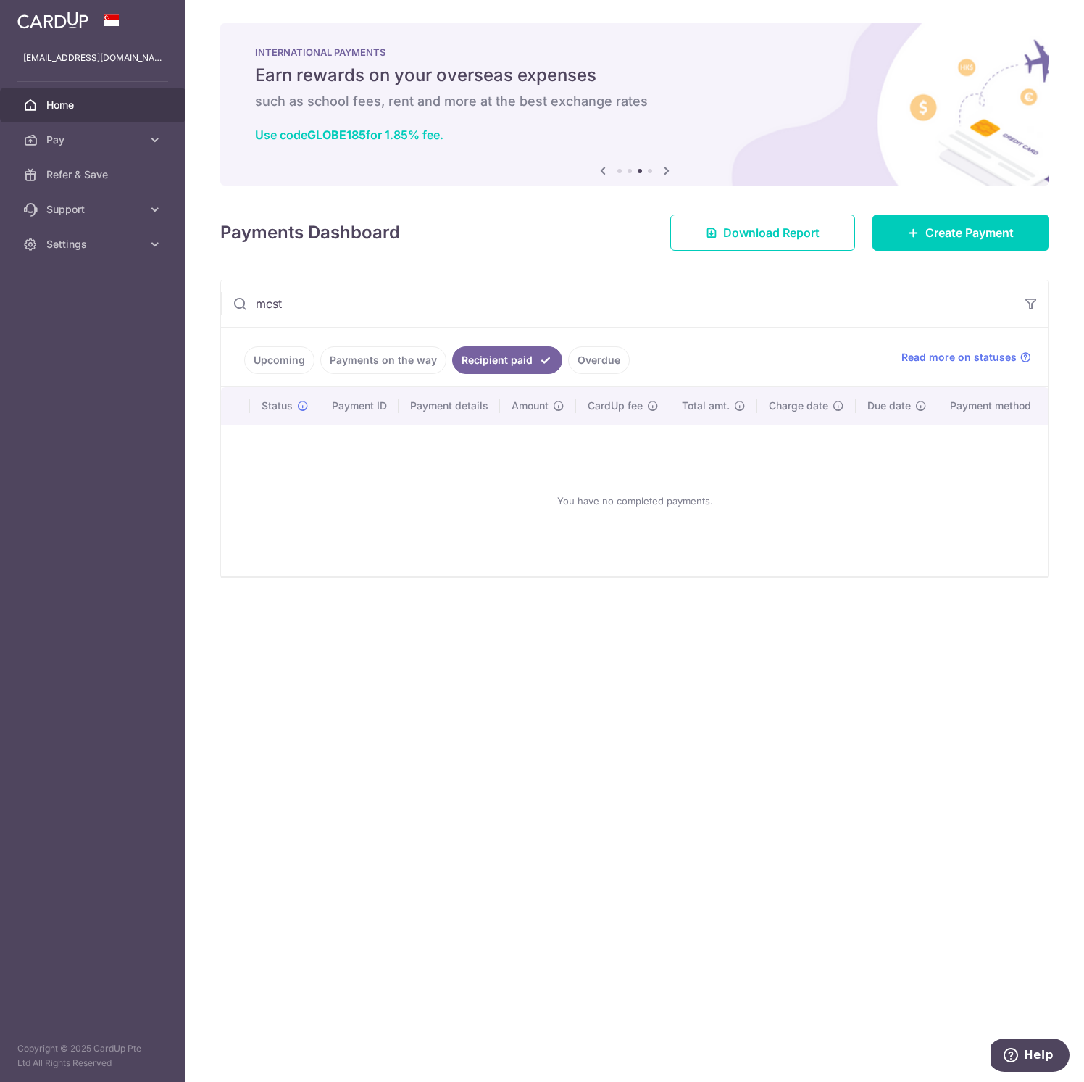
type input "mcst"
click at [93, 112] on span "Home" at bounding box center [94, 105] width 96 height 14
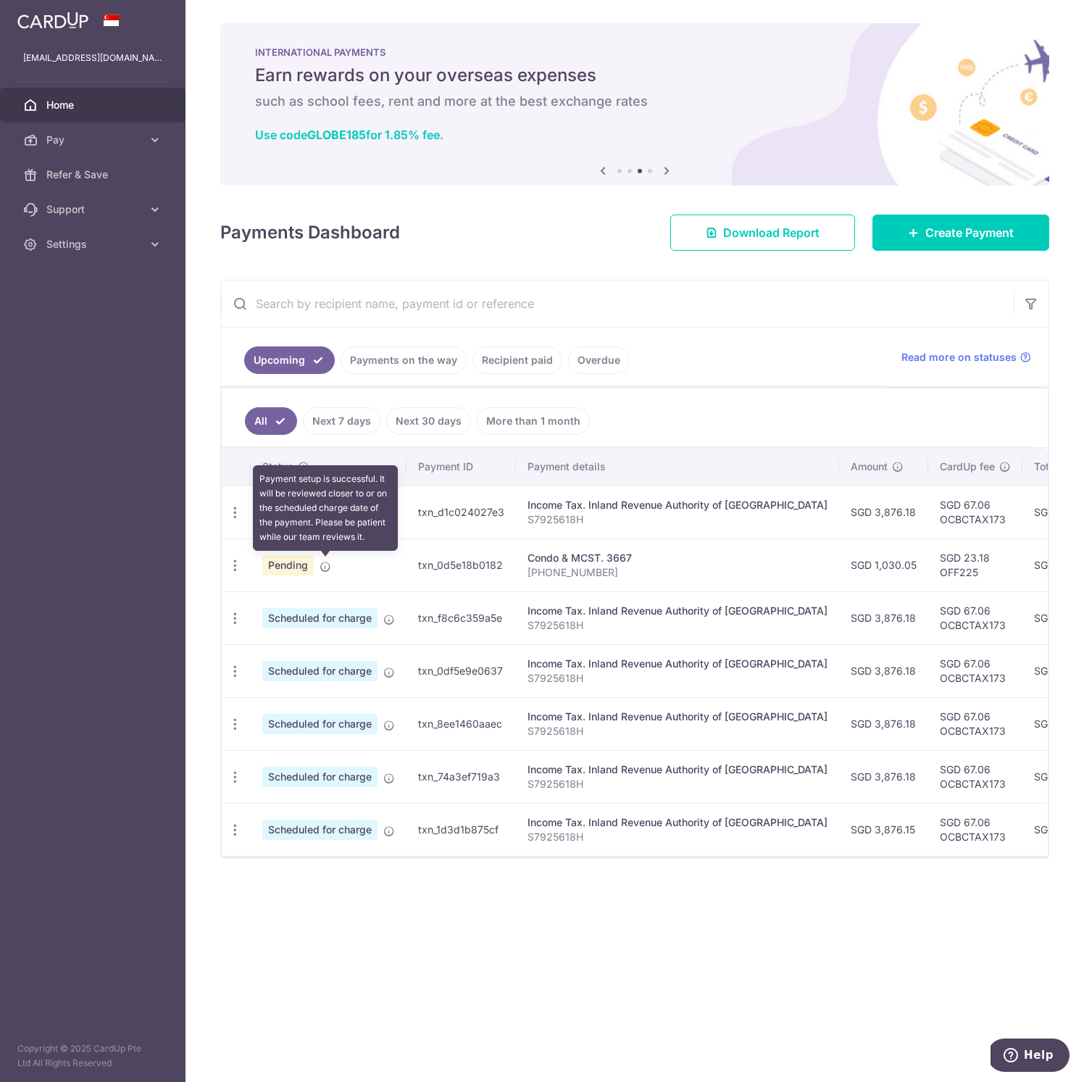
click at [323, 564] on icon at bounding box center [326, 567] width 12 height 12
click at [473, 567] on td "txn_0d5e18b0182" at bounding box center [460, 564] width 109 height 53
click at [606, 556] on div "Condo & MCST. 3667" at bounding box center [677, 558] width 300 height 14
click at [498, 564] on td "txn_0d5e18b0182" at bounding box center [460, 564] width 109 height 53
click at [477, 566] on td "txn_0d5e18b0182" at bounding box center [460, 564] width 109 height 53
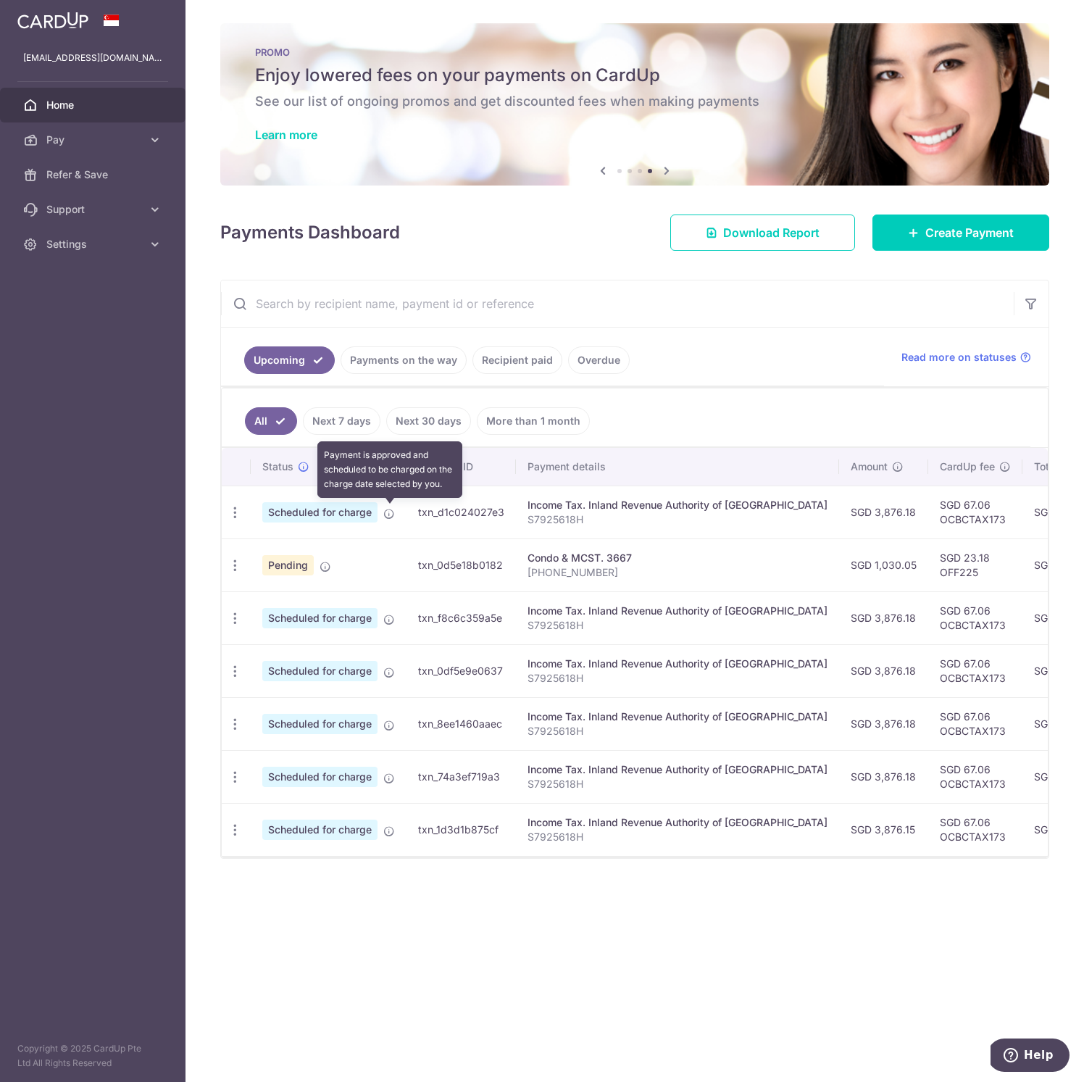
click at [388, 514] on icon at bounding box center [389, 514] width 12 height 12
click at [409, 369] on link "Payments on the way" at bounding box center [404, 360] width 126 height 28
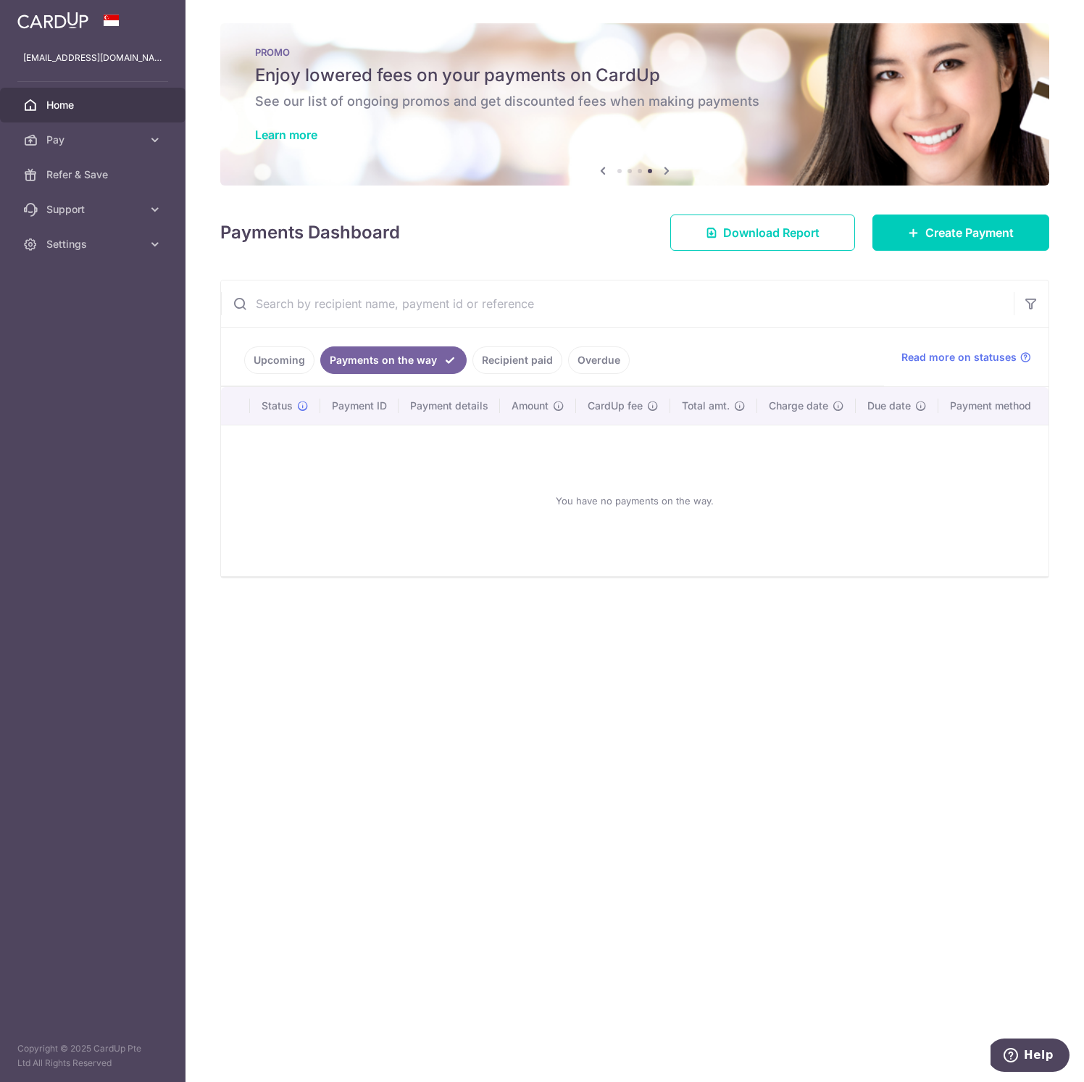
click at [306, 362] on link "Upcoming" at bounding box center [279, 360] width 70 height 28
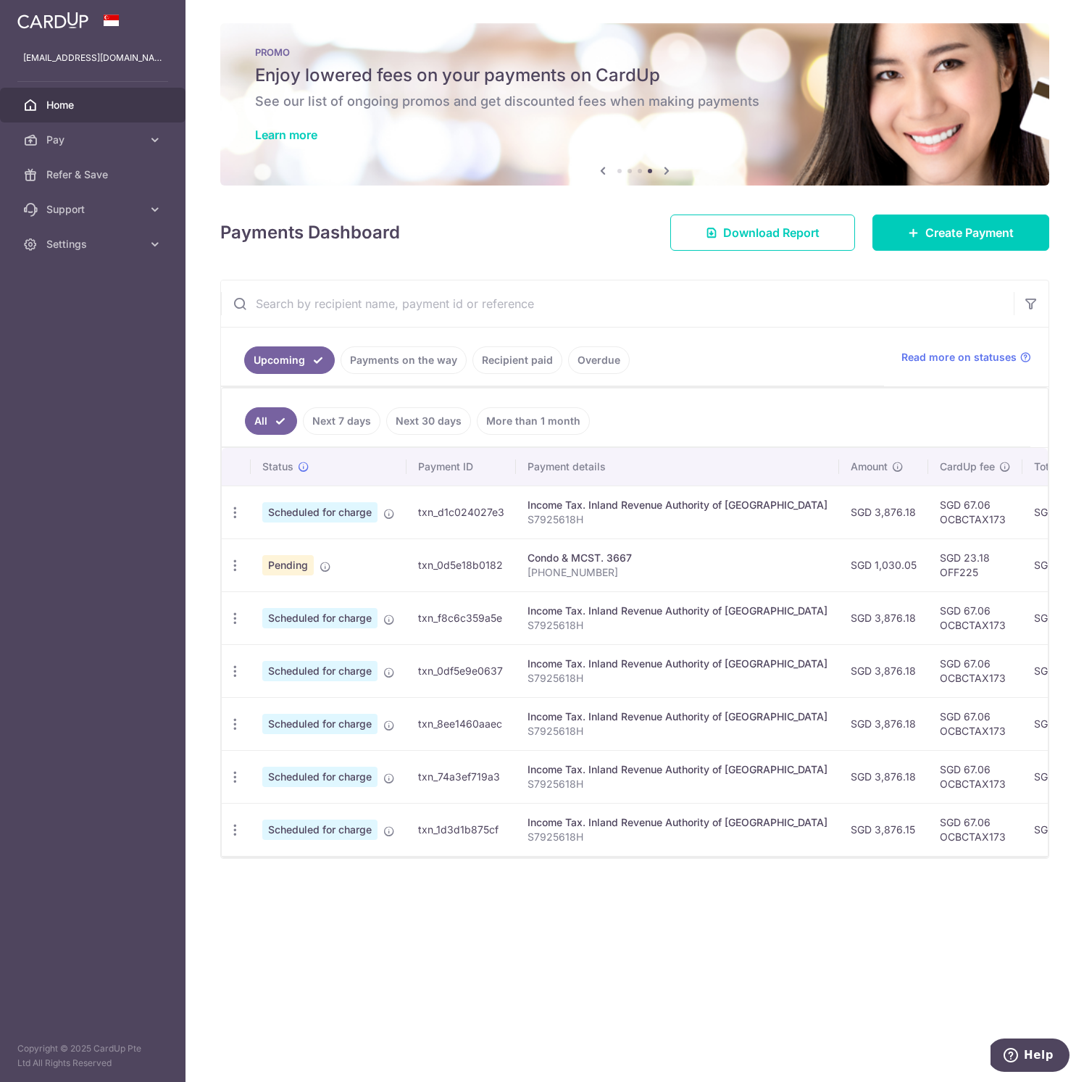
click at [572, 572] on p "[PHONE_NUMBER]" at bounding box center [677, 572] width 300 height 14
click at [581, 560] on div "Condo & MCST. 3667" at bounding box center [677, 558] width 300 height 14
click at [1022, 566] on td "SGD 1,053.23" at bounding box center [1068, 564] width 92 height 53
click at [68, 100] on span "Home" at bounding box center [94, 105] width 96 height 14
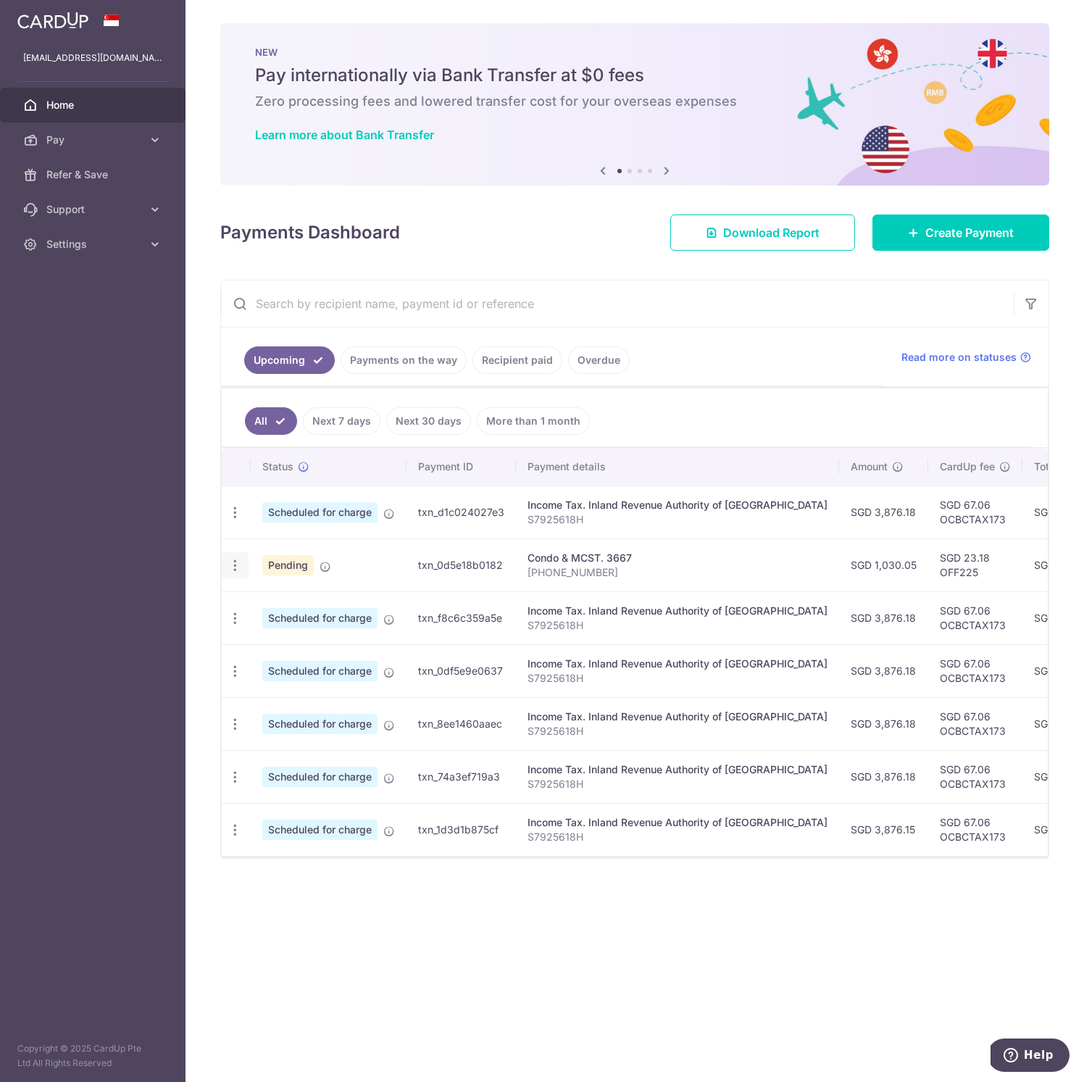
click at [238, 564] on icon "button" at bounding box center [235, 565] width 15 height 15
click at [291, 609] on span "Update payment" at bounding box center [312, 604] width 99 height 17
radio input "true"
type input "1,030.05"
type input "[DATE]"
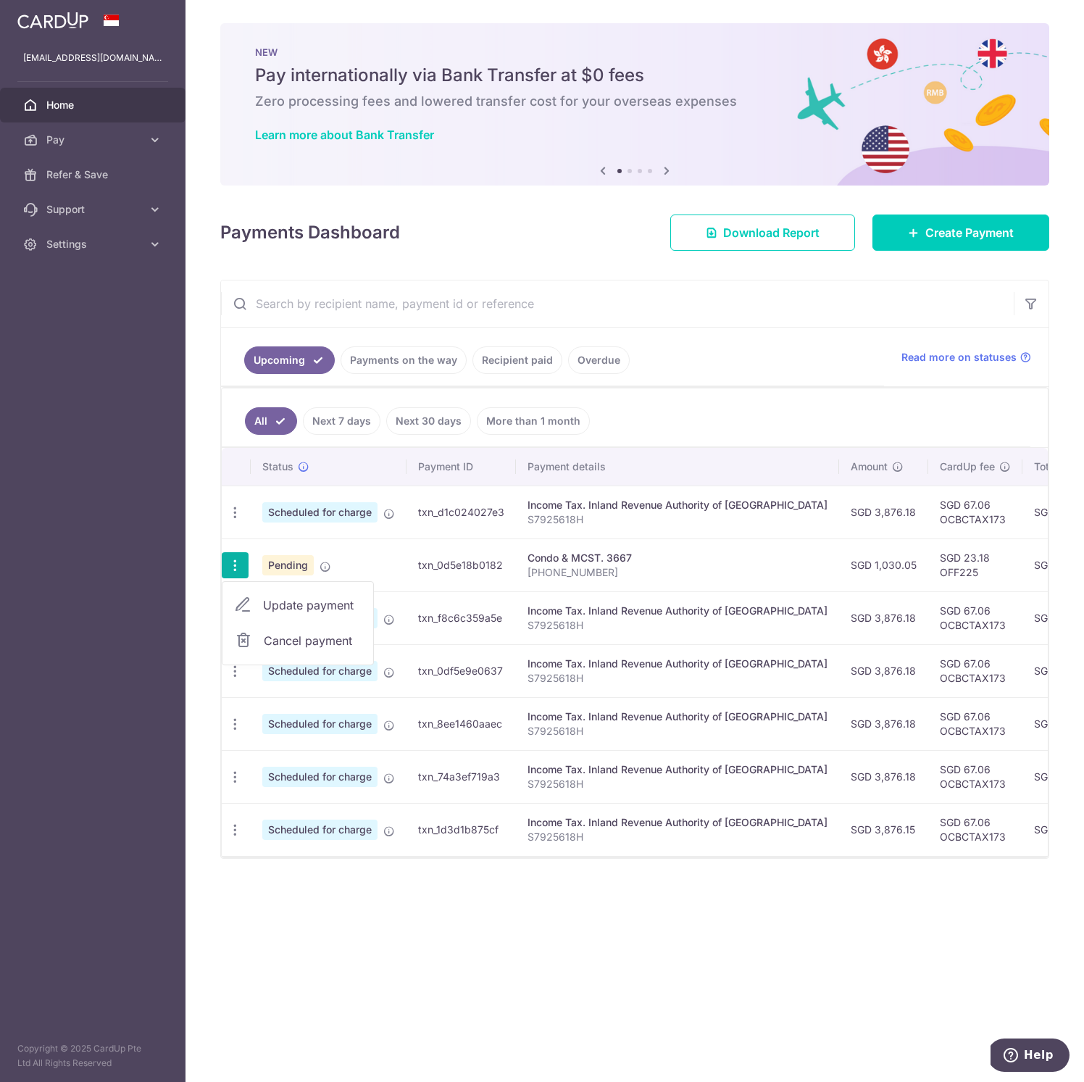
type input "[PHONE_NUMBER]"
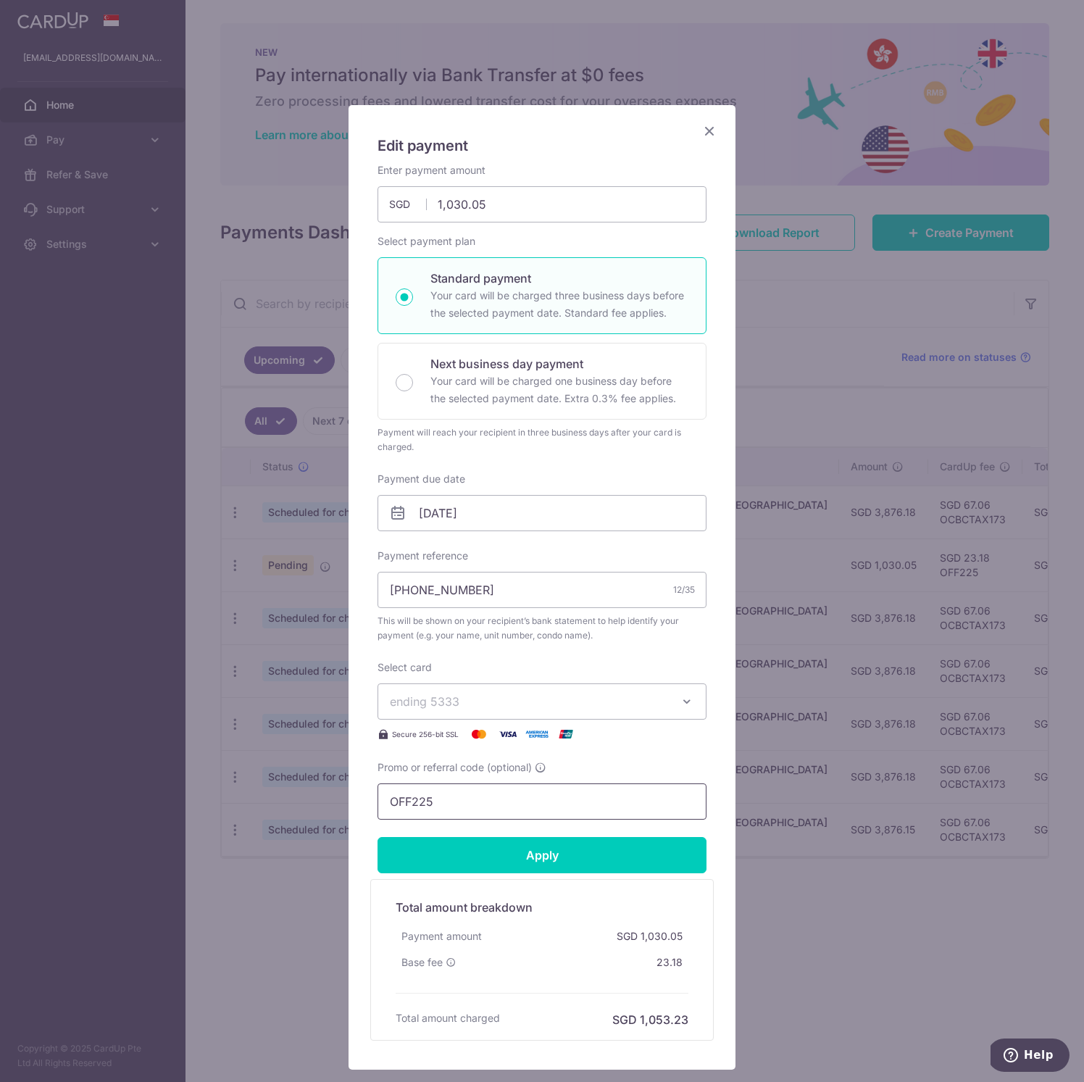
drag, startPoint x: 468, startPoint y: 804, endPoint x: 343, endPoint y: 801, distance: 125.4
click at [343, 801] on div "Edit payment By clicking apply, you will make changes to all payments to 3667 s…" at bounding box center [542, 541] width 1084 height 1082
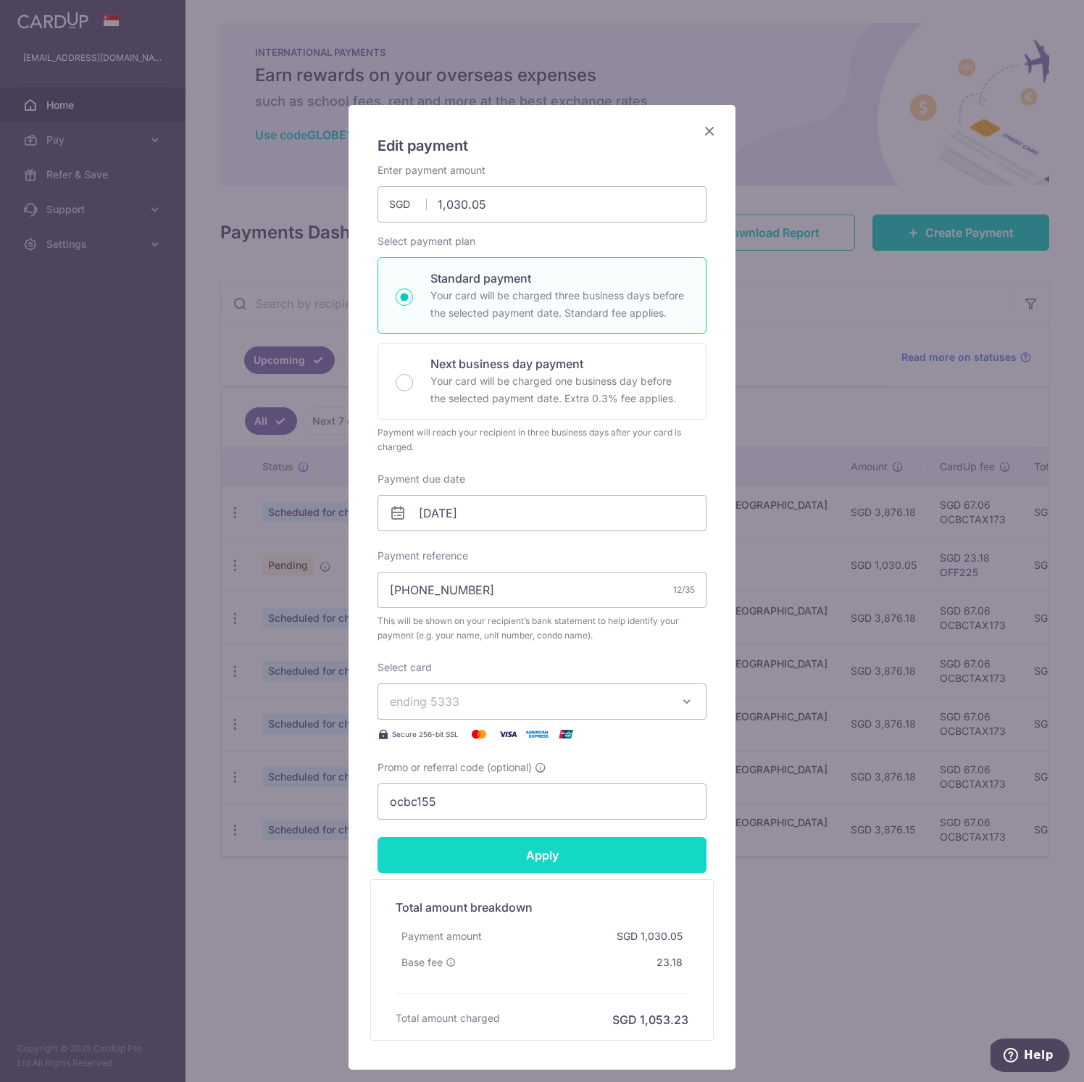
click at [517, 851] on input "Apply" at bounding box center [541, 855] width 329 height 36
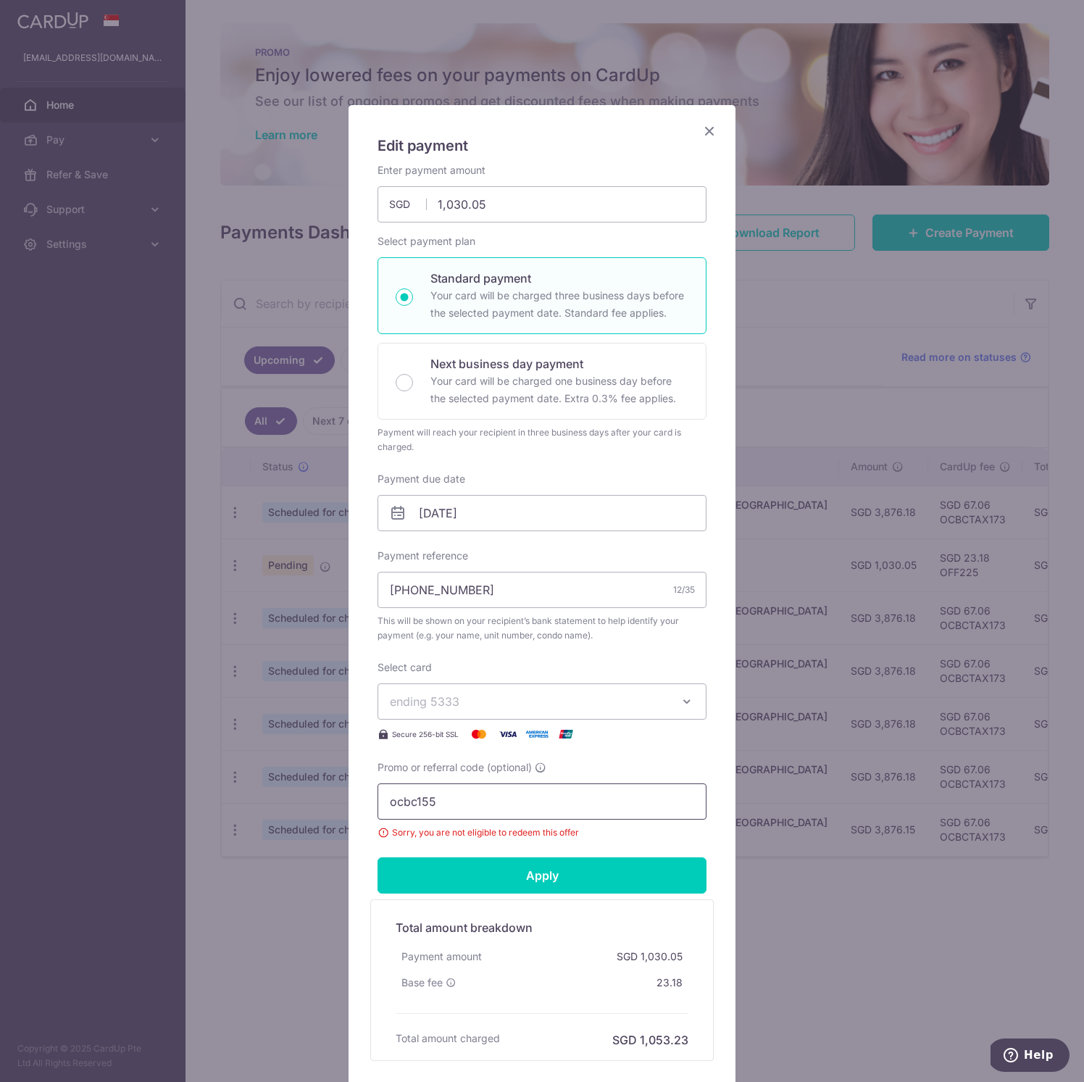
click at [480, 800] on input "ocbc155" at bounding box center [541, 801] width 329 height 36
type input "ocbc195"
click at [586, 864] on input "Apply" at bounding box center [541, 875] width 329 height 36
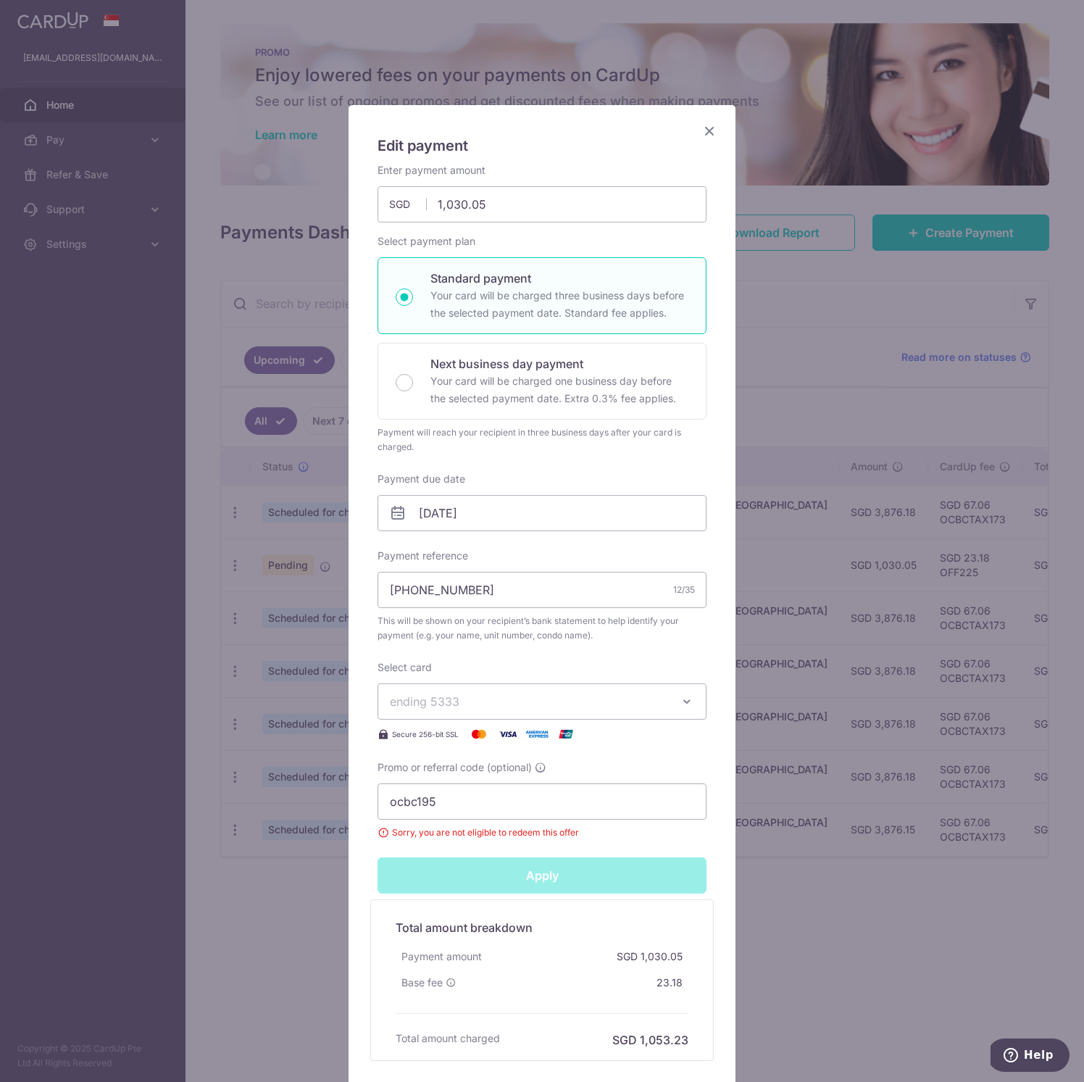
type input "Successfully Applied"
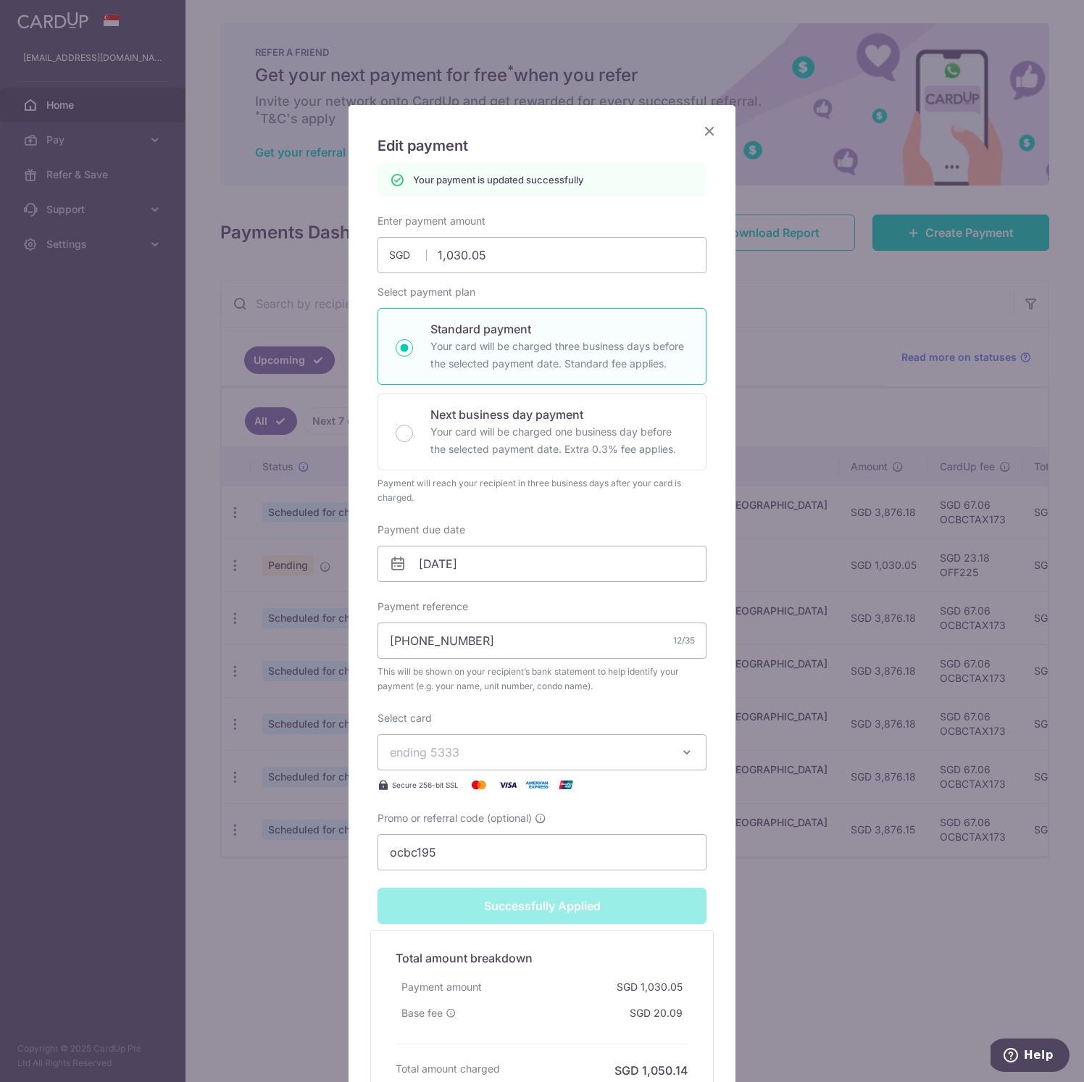
click at [711, 128] on icon "Close" at bounding box center [709, 131] width 17 height 18
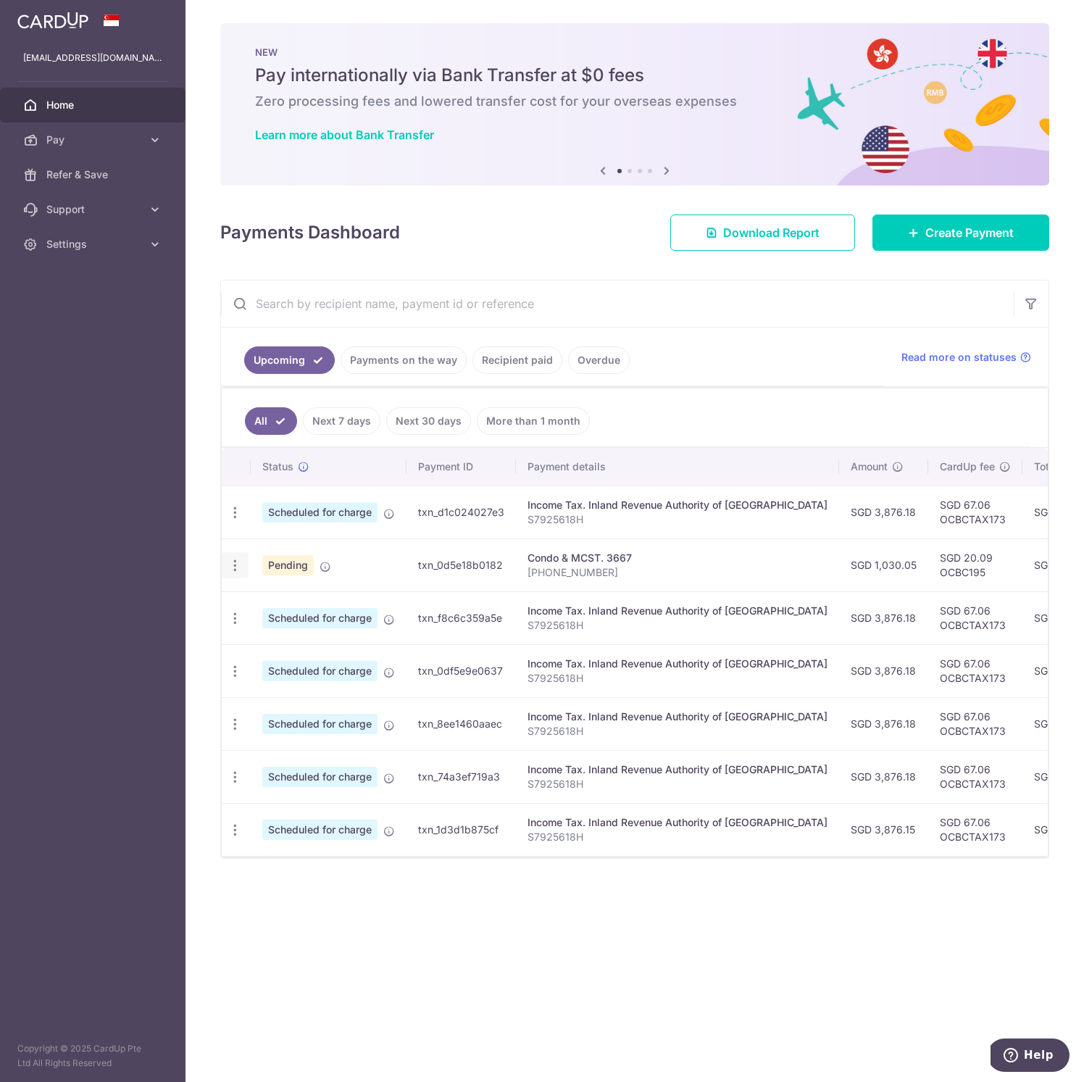
click at [237, 572] on icon "button" at bounding box center [235, 565] width 15 height 15
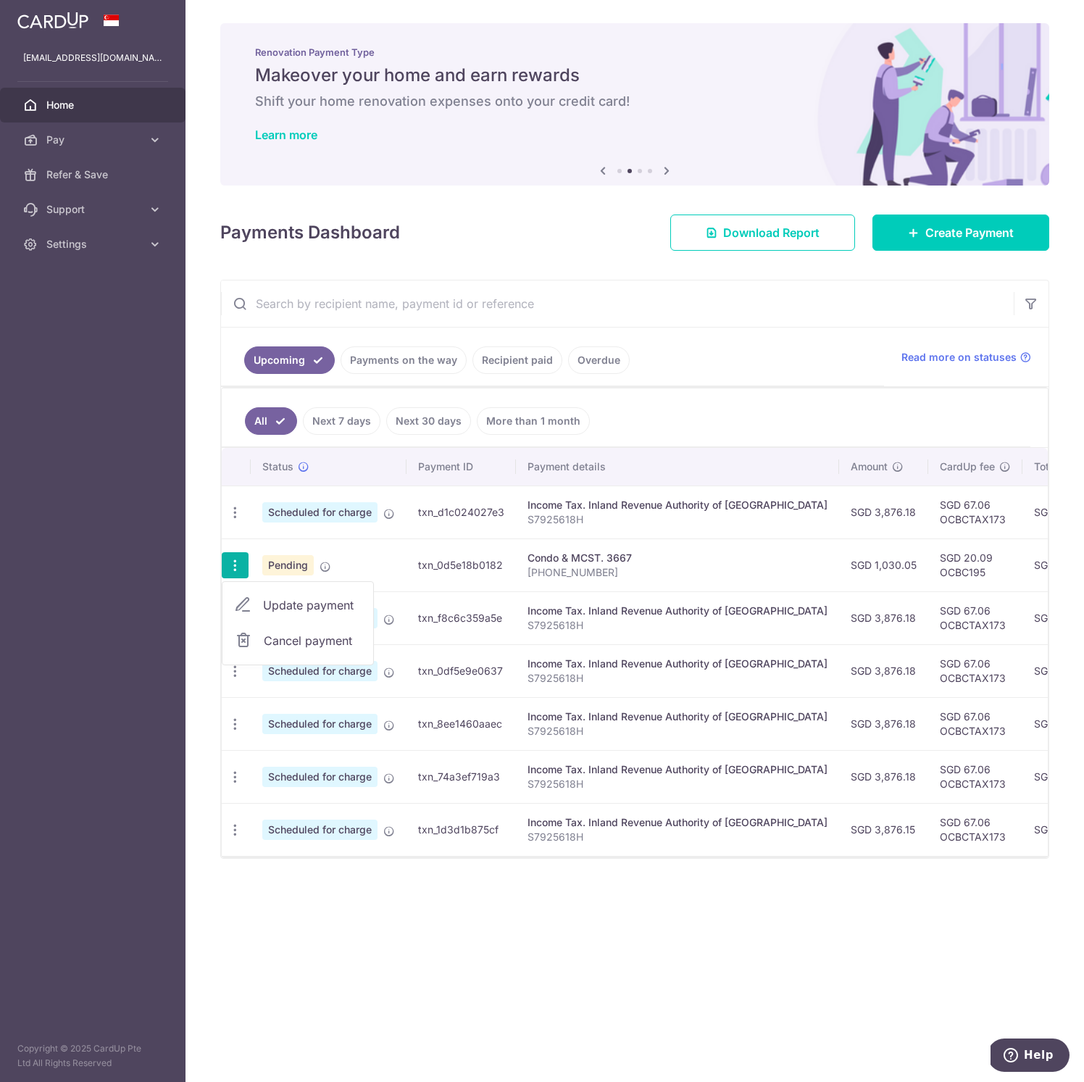
click at [265, 602] on span "Update payment" at bounding box center [312, 604] width 99 height 17
radio input "true"
type input "1,030.05"
type input "[DATE]"
type input "[PHONE_NUMBER]"
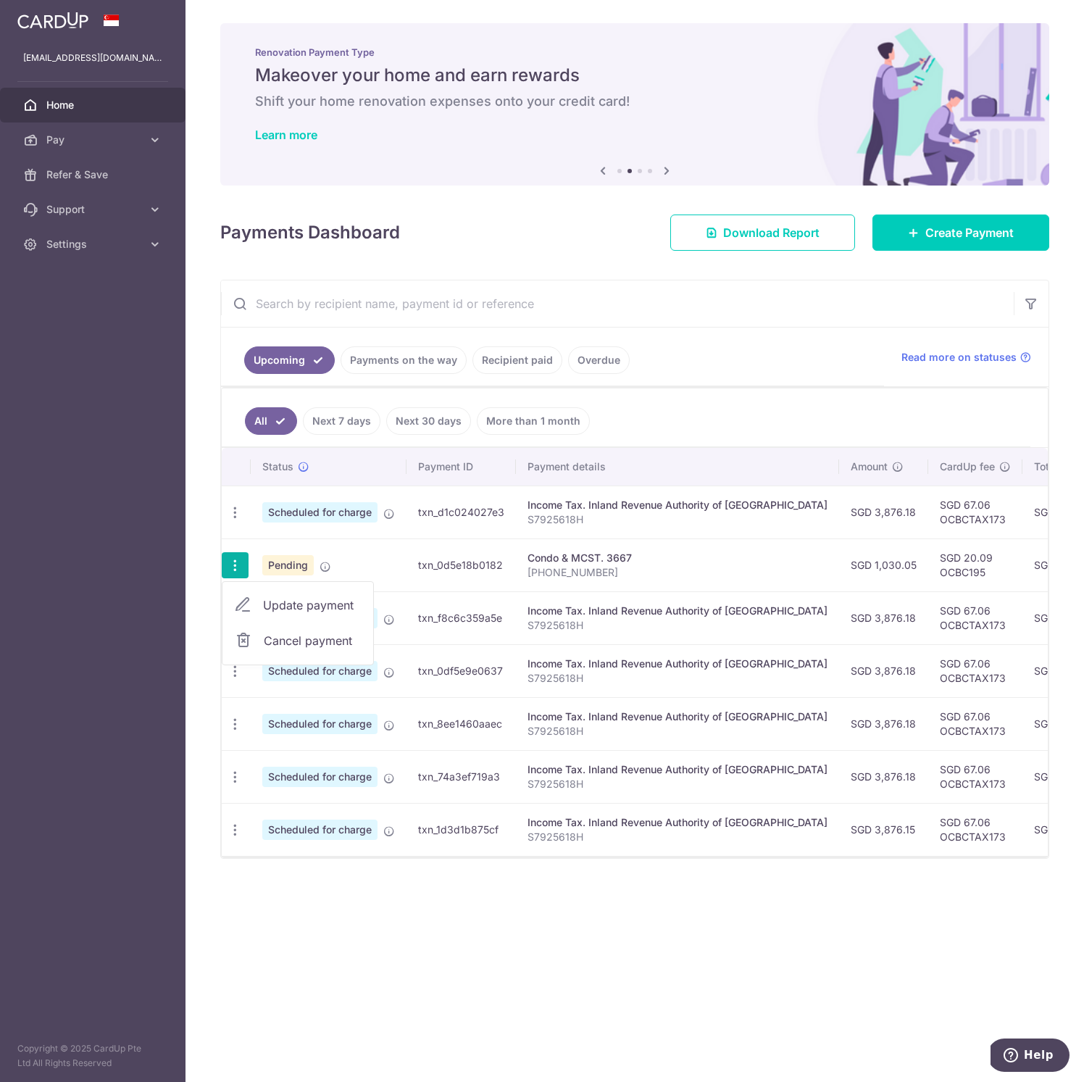
type input "OCBC195"
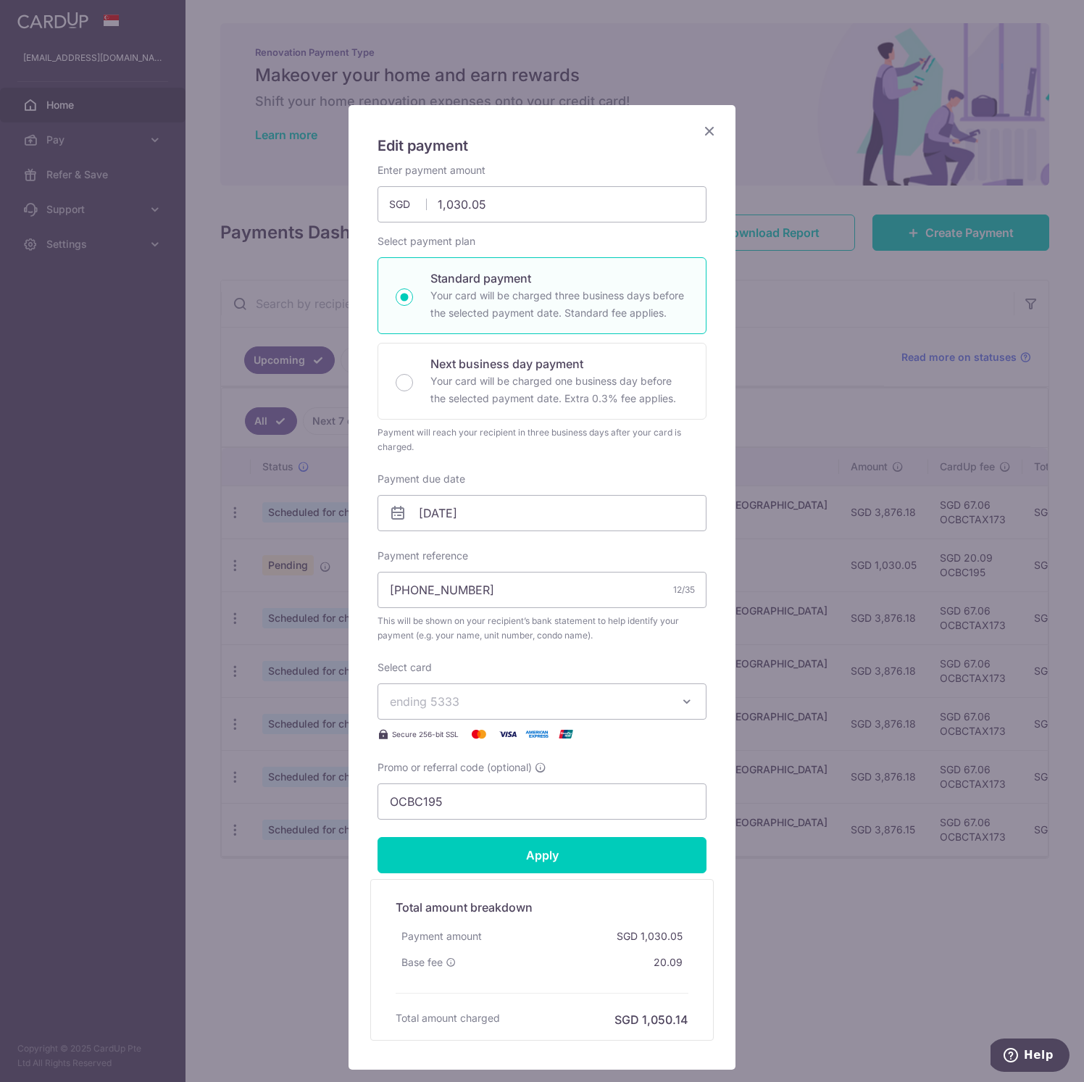
click at [712, 133] on icon "Close" at bounding box center [709, 131] width 17 height 18
